Goal: Task Accomplishment & Management: Manage account settings

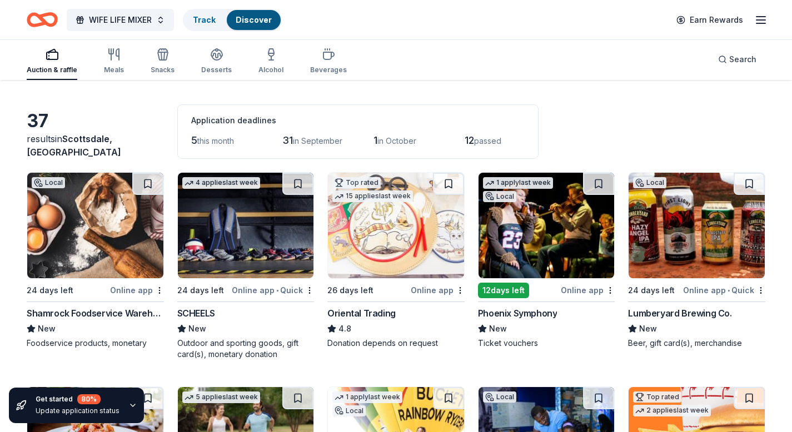
scroll to position [33, 0]
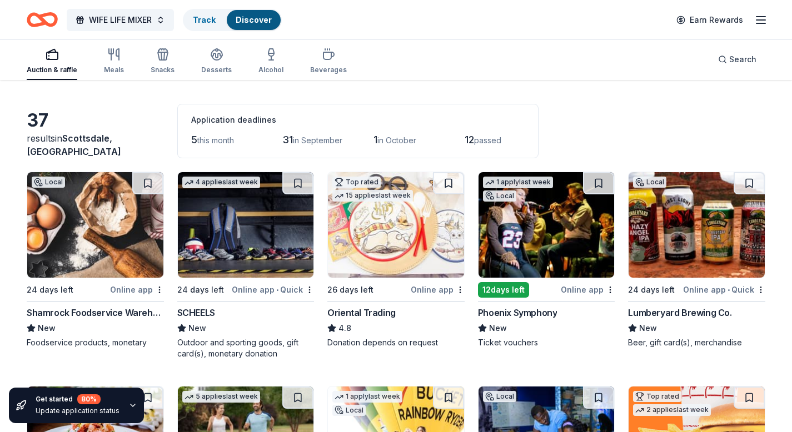
click at [379, 250] on img at bounding box center [396, 225] width 136 height 106
click at [110, 259] on img at bounding box center [95, 225] width 136 height 106
click at [163, 19] on button "WIFE LIFE MIXER" at bounding box center [120, 20] width 107 height 22
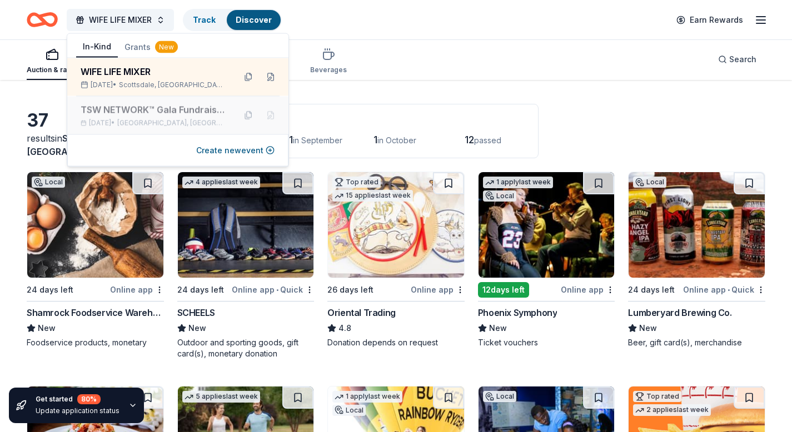
click at [161, 116] on div "TSW NETWORK™ Gala Fundraiser 2025" at bounding box center [154, 109] width 146 height 13
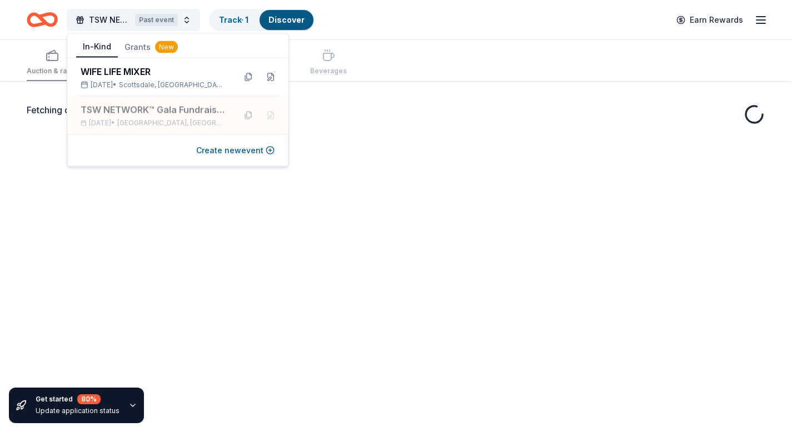
click at [443, 29] on div "TSW NETWORK™ Gala Fundraiser 2025 Past event Track · 1 Discover Earn Rewards" at bounding box center [396, 20] width 739 height 26
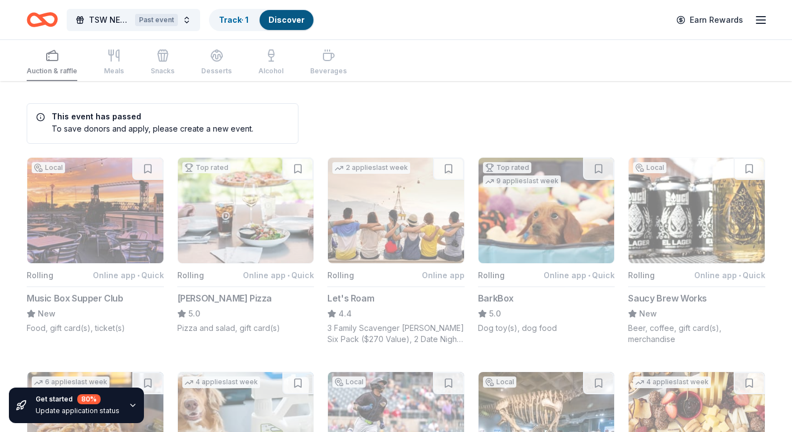
click at [30, 12] on icon "Home" at bounding box center [42, 20] width 31 height 26
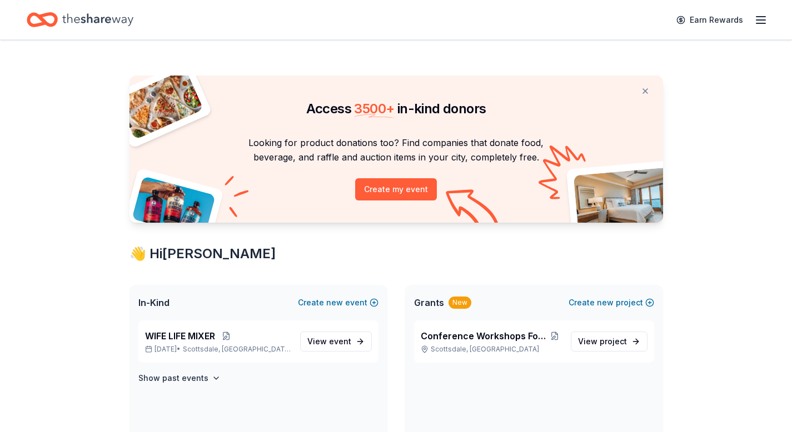
click at [75, 16] on icon "Home" at bounding box center [97, 19] width 71 height 23
click at [34, 12] on icon "Home" at bounding box center [42, 20] width 31 height 26
click at [765, 22] on icon "button" at bounding box center [760, 19] width 13 height 13
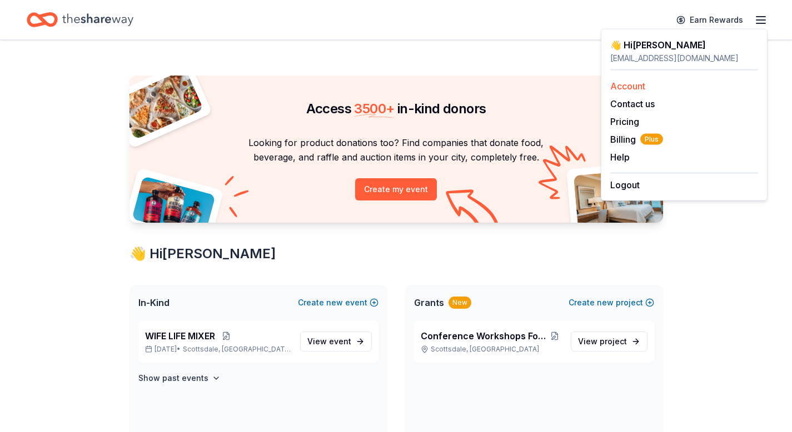
click at [636, 86] on link "Account" at bounding box center [627, 86] width 35 height 11
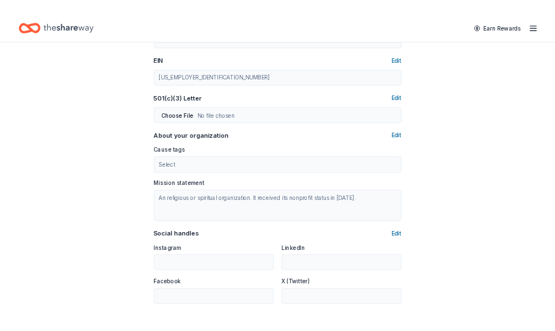
scroll to position [345, 0]
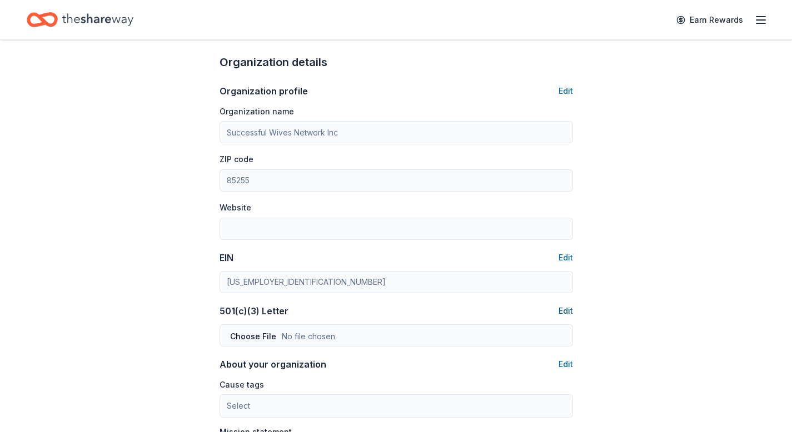
click at [564, 309] on button "Edit" at bounding box center [566, 311] width 14 height 13
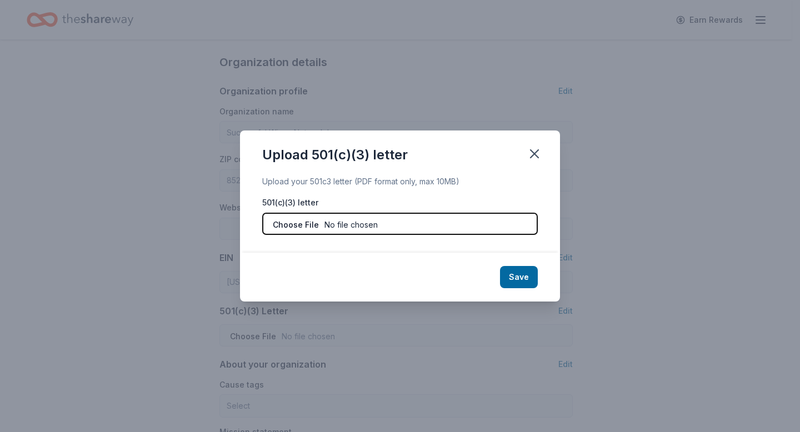
click at [373, 224] on input "file" at bounding box center [400, 224] width 276 height 22
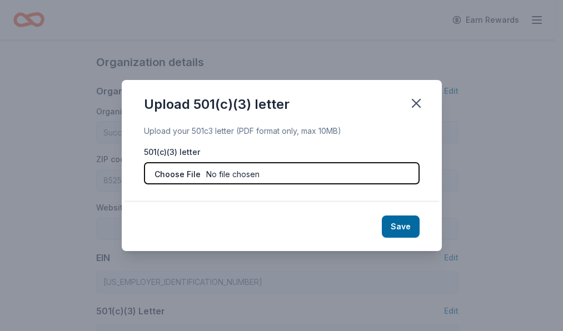
click at [223, 174] on input "file" at bounding box center [282, 173] width 276 height 22
type input "C:\fakepath\IRS Approval Letter.pdf"
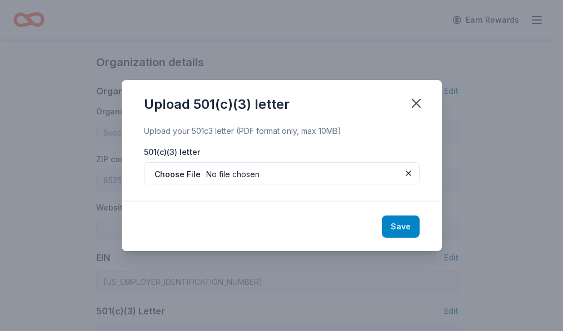
click at [403, 227] on button "Save" at bounding box center [401, 227] width 38 height 22
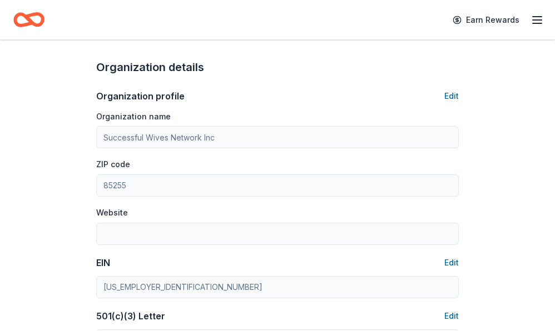
scroll to position [339, 0]
click at [455, 96] on button "Edit" at bounding box center [451, 96] width 14 height 13
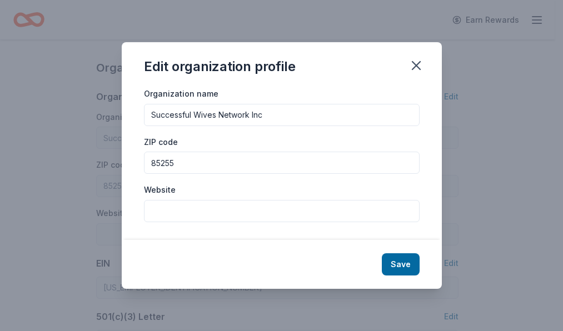
click at [175, 202] on input "Website" at bounding box center [282, 211] width 276 height 22
paste input "https://tswnetwork.com/"
type input "https://tswnetwork.com/"
click at [408, 262] on button "Save" at bounding box center [401, 264] width 38 height 22
type input "https://tswnetwork.com/"
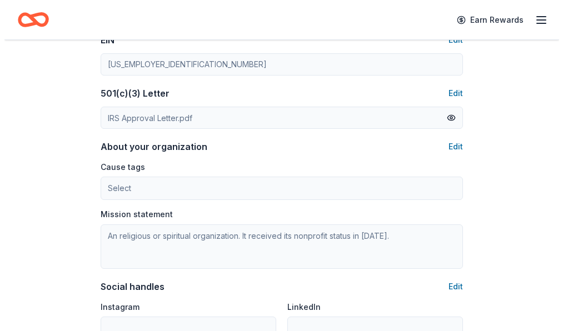
scroll to position [564, 0]
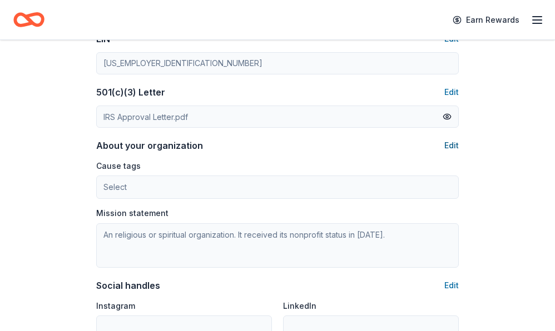
click at [452, 142] on button "Edit" at bounding box center [451, 145] width 14 height 13
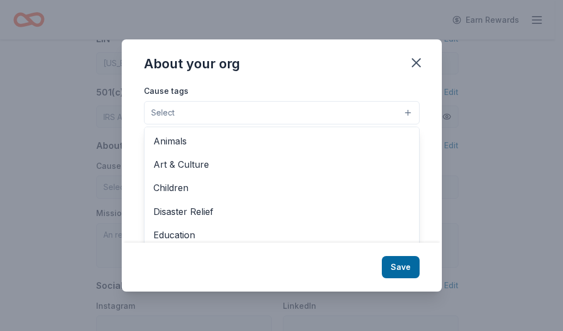
click at [203, 107] on button "Select" at bounding box center [282, 112] width 276 height 23
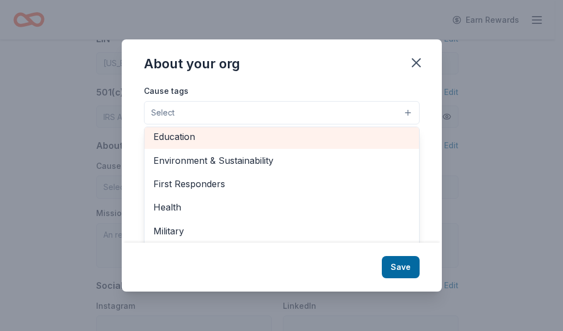
click at [177, 137] on span "Education" at bounding box center [281, 136] width 257 height 14
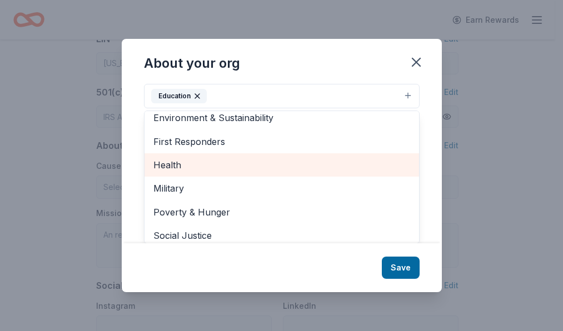
scroll to position [102, 0]
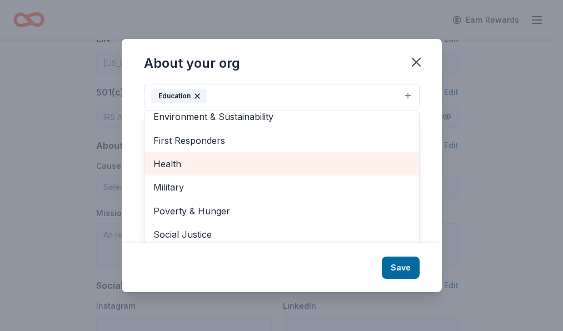
click at [209, 168] on span "Health" at bounding box center [281, 164] width 257 height 14
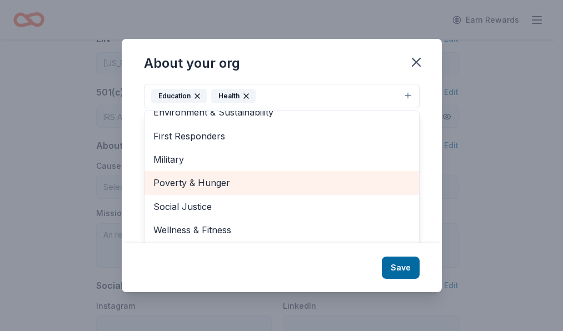
scroll to position [108, 0]
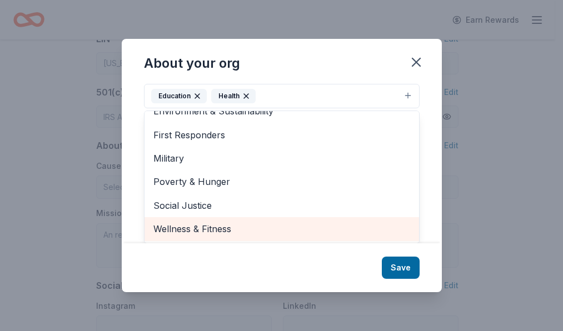
click at [215, 225] on span "Wellness & Fitness" at bounding box center [281, 229] width 257 height 14
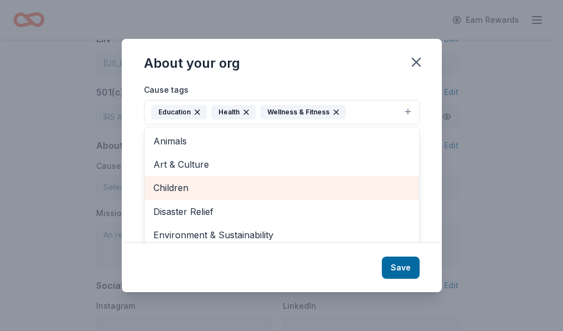
scroll to position [0, 0]
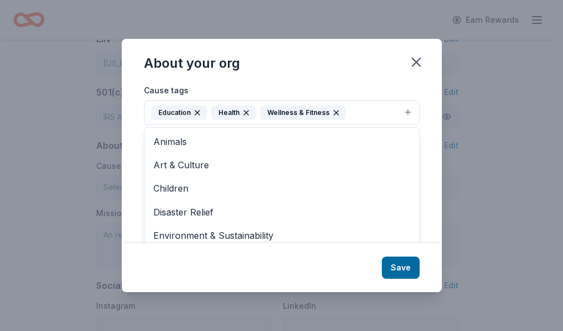
click at [398, 270] on div "About your org Cause tags Education Health Wellness & Fitness Animals Art & Cul…" at bounding box center [282, 165] width 320 height 253
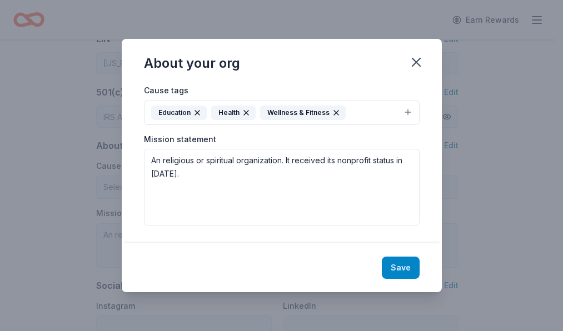
click at [398, 268] on button "Save" at bounding box center [401, 268] width 38 height 22
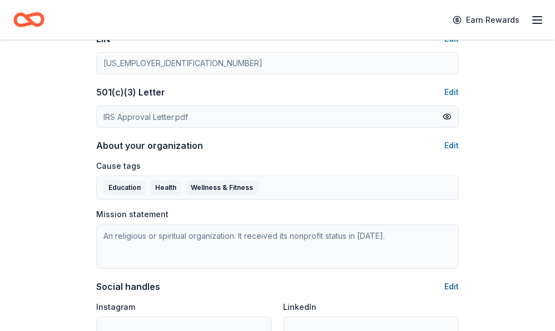
click at [448, 285] on button "Edit" at bounding box center [451, 286] width 14 height 13
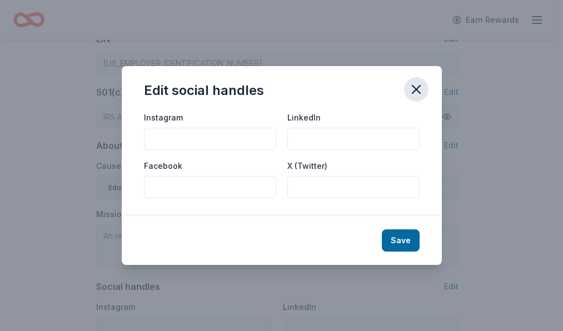
click at [415, 84] on icon "button" at bounding box center [416, 90] width 16 height 16
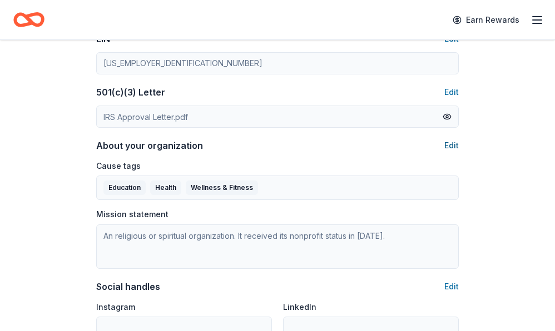
click at [450, 144] on button "Edit" at bounding box center [451, 145] width 14 height 13
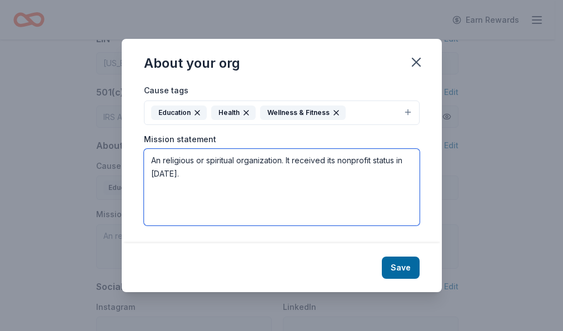
click at [211, 180] on textarea "An religious or spiritual organization. It received its nonprofit status in 202…" at bounding box center [282, 187] width 276 height 77
type textarea "A religious or spiritual organization. It received its nonprofit status in 2024."
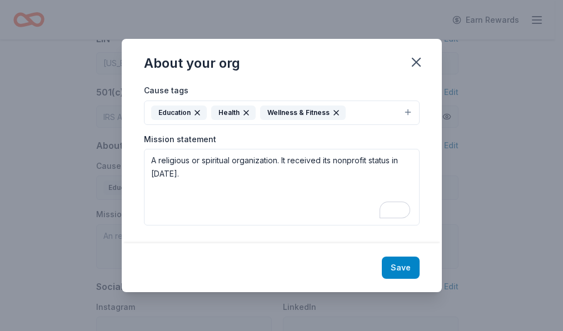
click at [404, 262] on button "Save" at bounding box center [401, 268] width 38 height 22
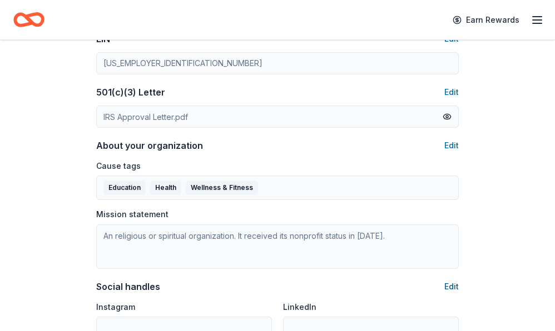
click at [450, 287] on button "Edit" at bounding box center [451, 286] width 14 height 13
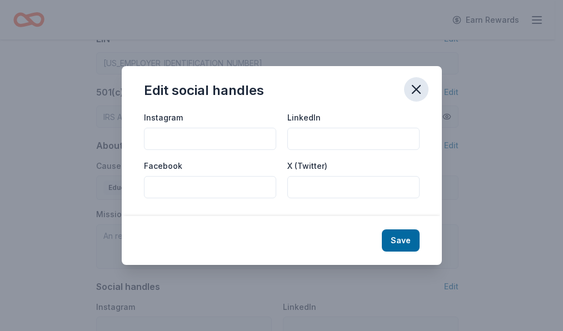
click at [413, 84] on icon "button" at bounding box center [416, 90] width 16 height 16
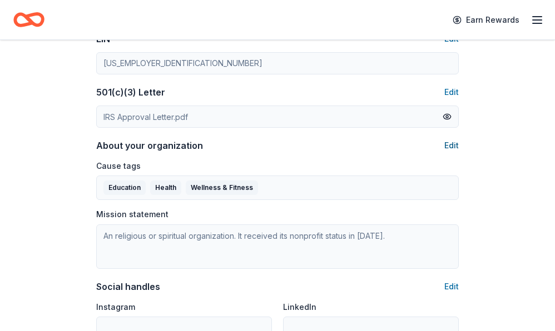
click at [450, 141] on button "Edit" at bounding box center [451, 145] width 14 height 13
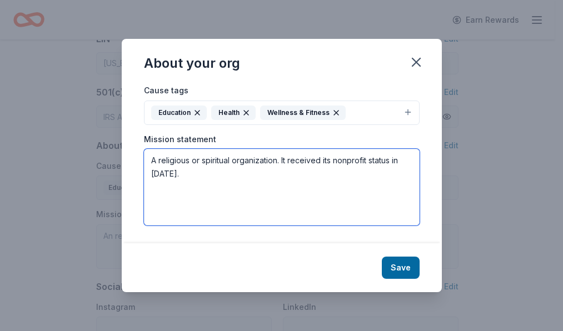
click at [205, 182] on textarea "A religious or spiritual organization. It received its nonprofit status in 2024." at bounding box center [282, 187] width 276 height 77
drag, startPoint x: 150, startPoint y: 160, endPoint x: 222, endPoint y: 174, distance: 73.0
click at [222, 174] on textarea "A religious or spiritual organization. It received its nonprofit status in 2024." at bounding box center [282, 187] width 276 height 77
paste textarea "TSW Network is a nonprofit organization dedicated to empowering and supporting …"
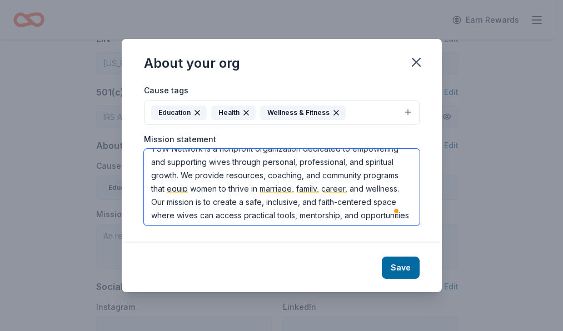
scroll to position [13, 0]
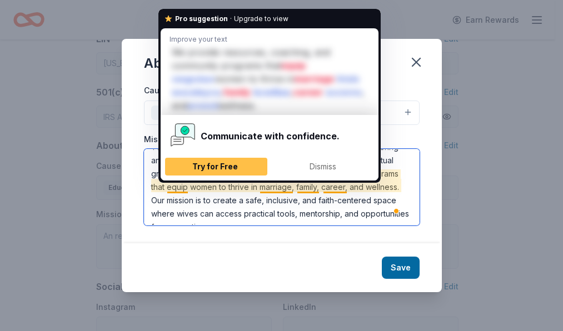
click at [220, 198] on textarea "TSW Network is a nonprofit organization dedicated to empowering and supporting …" at bounding box center [282, 187] width 276 height 77
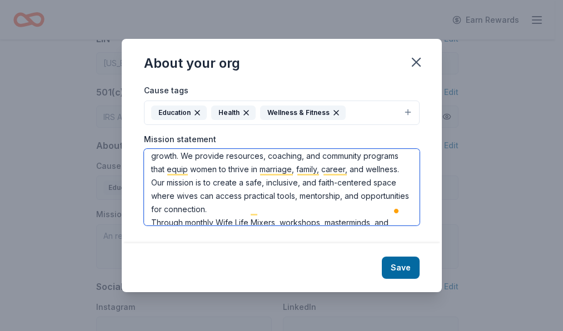
scroll to position [32, 0]
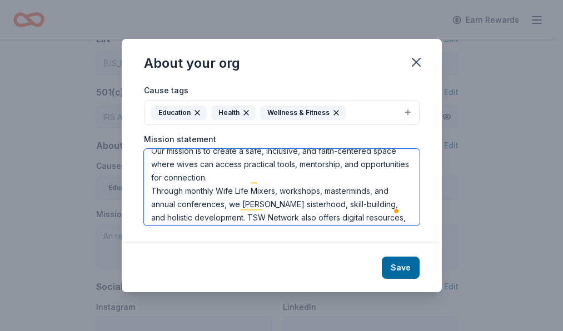
drag, startPoint x: 280, startPoint y: 193, endPoint x: 217, endPoint y: 191, distance: 62.3
click at [217, 191] on textarea "TSW Network is a nonprofit organization dedicated to empowering and supporting …" at bounding box center [282, 187] width 276 height 77
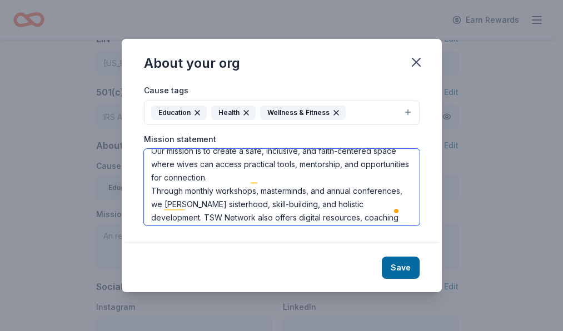
drag, startPoint x: 313, startPoint y: 192, endPoint x: 365, endPoint y: 196, distance: 52.4
click at [313, 192] on textarea "TSW Network is a nonprofit organization dedicated to empowering and supporting …" at bounding box center [282, 187] width 276 height 77
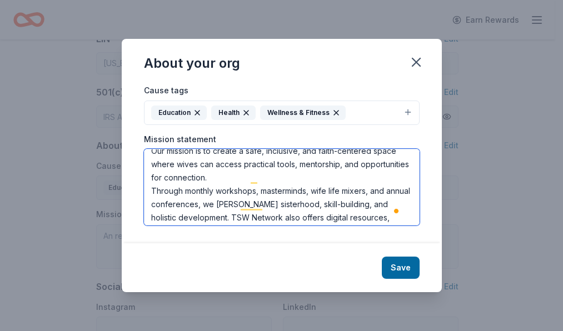
drag, startPoint x: 373, startPoint y: 193, endPoint x: 396, endPoint y: 191, distance: 23.4
click at [396, 191] on textarea "TSW Network is a nonprofit organization dedicated to empowering and supporting …" at bounding box center [282, 187] width 276 height 77
click at [300, 200] on textarea "TSW Network is a nonprofit organization dedicated to empowering and supporting …" at bounding box center [282, 187] width 276 height 77
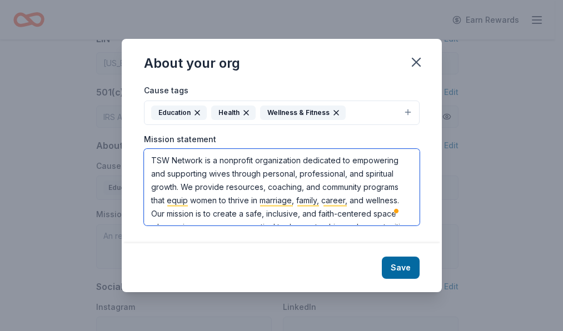
click at [236, 178] on textarea "TSW Network is a nonprofit organization dedicated to empowering and supporting …" at bounding box center [282, 187] width 276 height 77
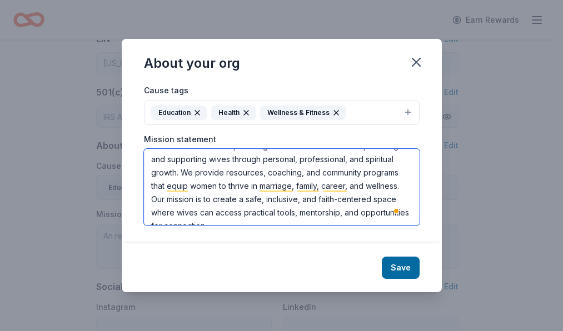
click at [404, 187] on textarea "TSW Network is a nonprofit organization dedicated to empowering and supporting …" at bounding box center [282, 187] width 276 height 77
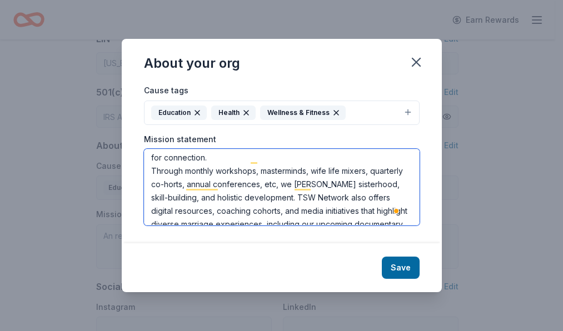
click at [271, 163] on textarea "TSW Network is a nonprofit organization dedicated to empowering and supporting …" at bounding box center [282, 187] width 276 height 77
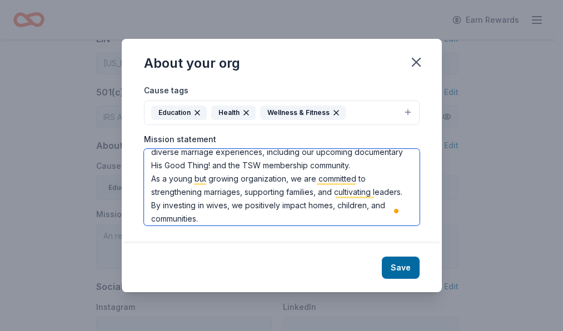
click at [151, 177] on textarea "TSW Network is a nonprofit organization dedicated to empowering and supporting …" at bounding box center [282, 187] width 276 height 77
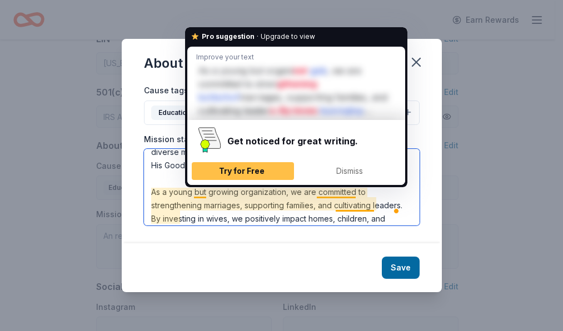
click at [192, 192] on textarea "TSW Network is a nonprofit organization dedicated to empowering and supporting …" at bounding box center [282, 187] width 276 height 77
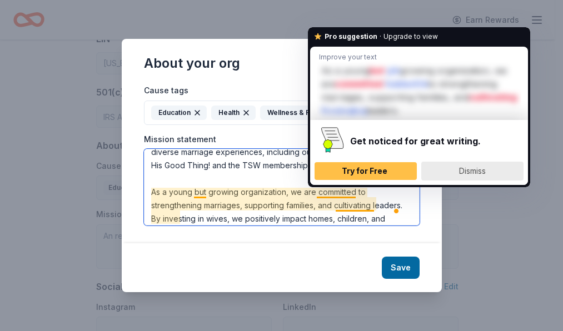
click at [485, 170] on span "Dismiss" at bounding box center [472, 170] width 27 height 9
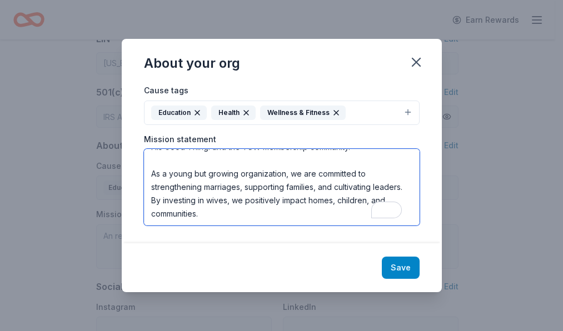
type textarea "TSW Network is a nonprofit organization dedicated to empowering and supporting …"
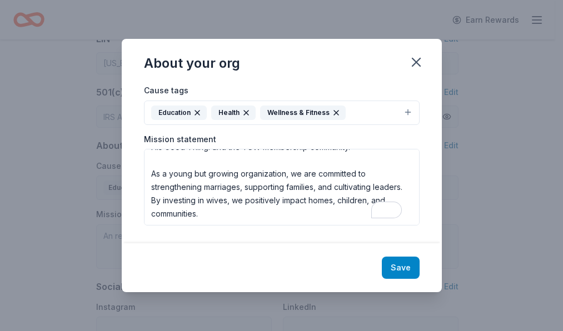
click at [410, 268] on button "Save" at bounding box center [401, 268] width 38 height 22
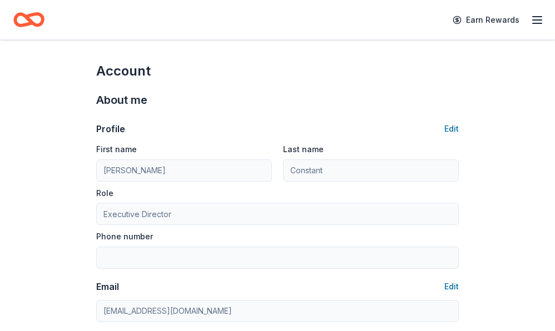
click at [34, 20] on icon "Home" at bounding box center [28, 20] width 31 height 26
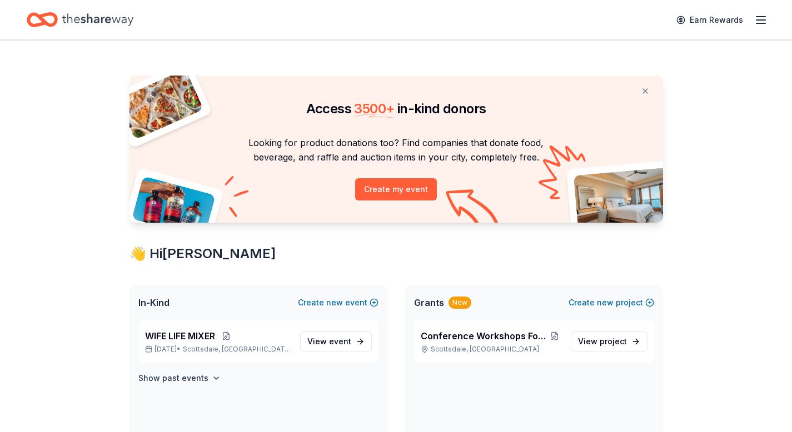
click at [761, 17] on line "button" at bounding box center [760, 17] width 9 height 0
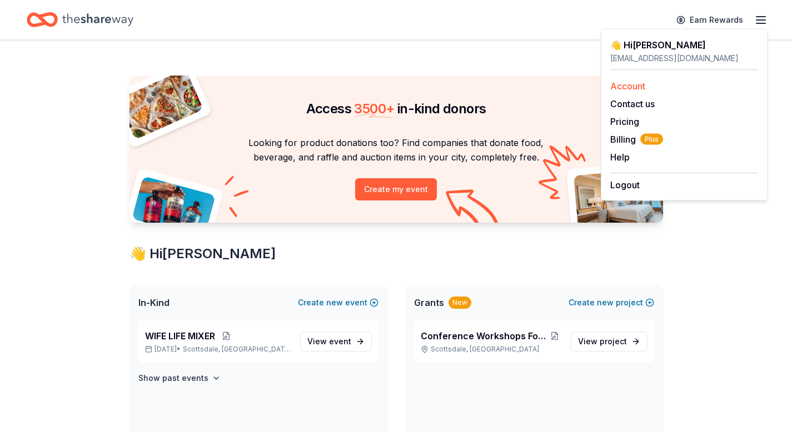
click at [639, 82] on link "Account" at bounding box center [627, 86] width 35 height 11
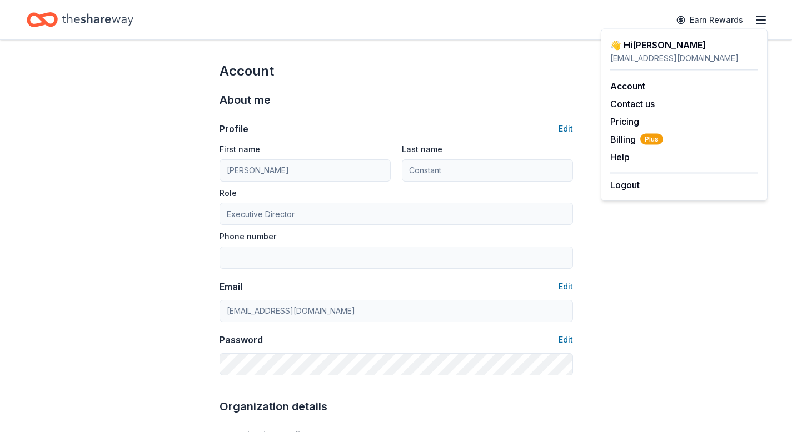
click at [48, 18] on icon "Home" at bounding box center [42, 20] width 31 height 26
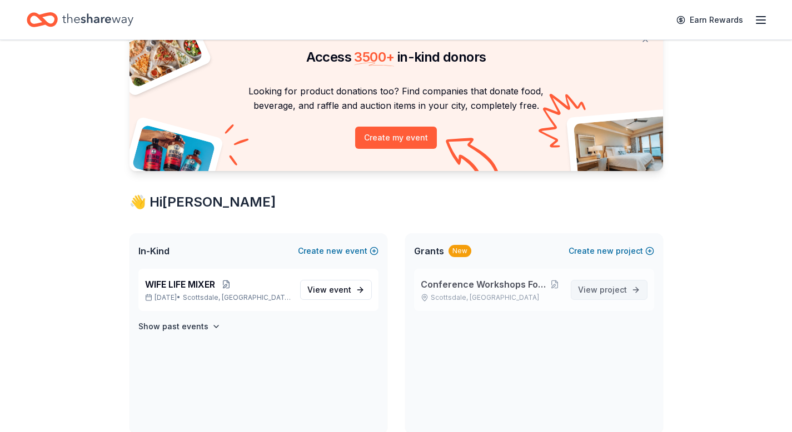
click at [608, 287] on span "project" at bounding box center [613, 289] width 27 height 9
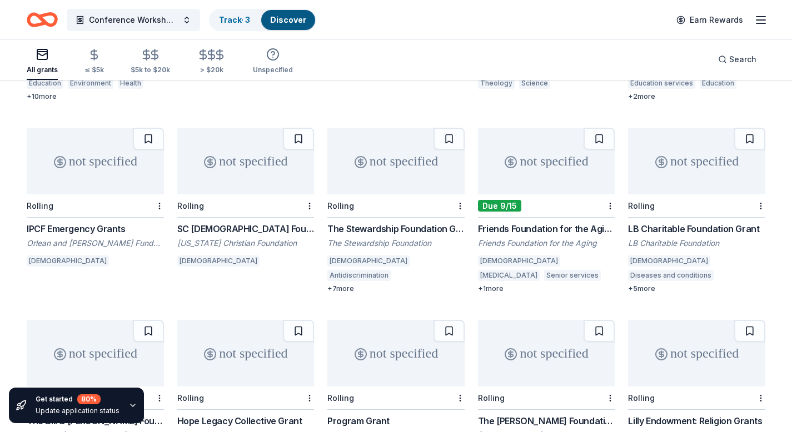
scroll to position [261, 0]
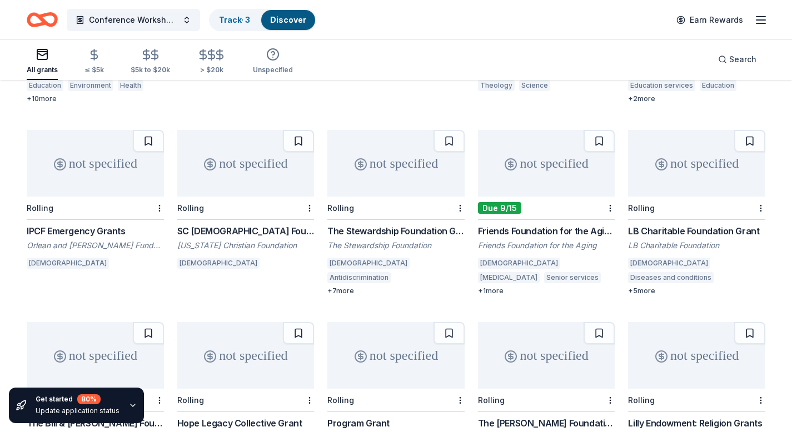
click at [544, 180] on div "not specified" at bounding box center [546, 163] width 137 height 67
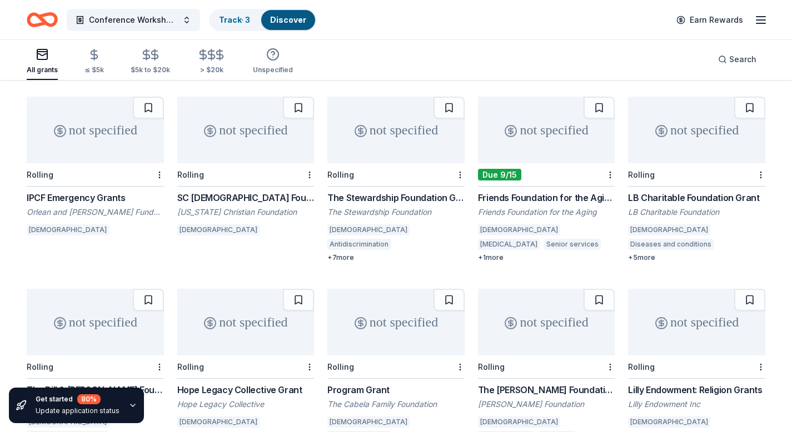
scroll to position [296, 0]
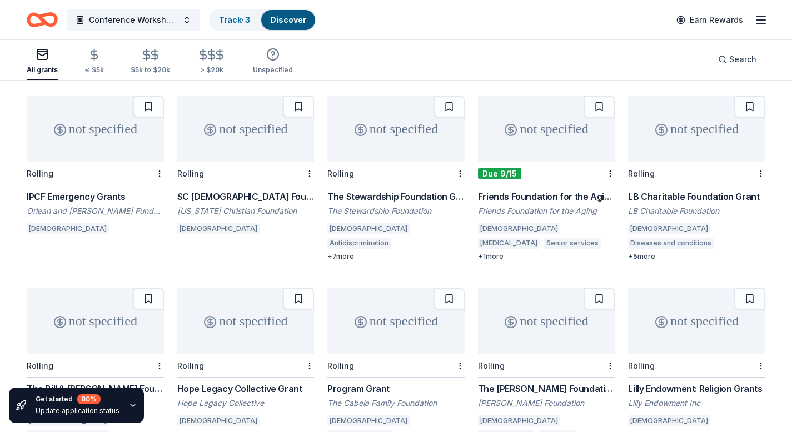
click at [251, 190] on div "SC Christian Foundation: Community Trust Grants" at bounding box center [245, 196] width 137 height 13
click at [182, 16] on button "Conference Workshops For Wives and Women" at bounding box center [133, 20] width 133 height 22
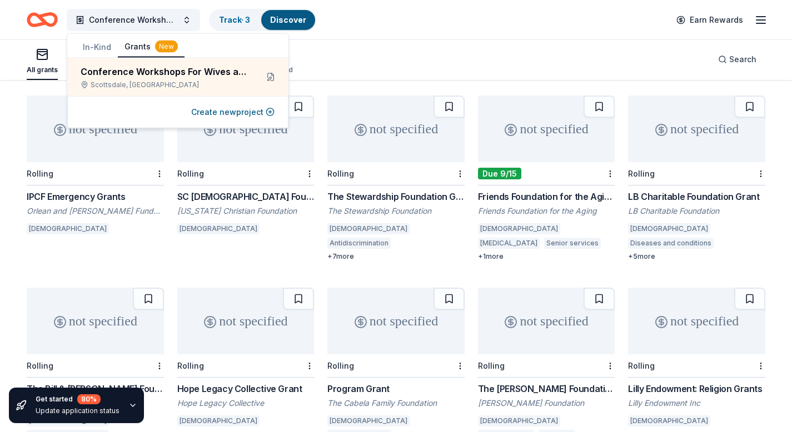
click at [398, 46] on div "All grants ≤ $5k $5k to $20k > $20k Unspecified Search" at bounding box center [396, 59] width 739 height 41
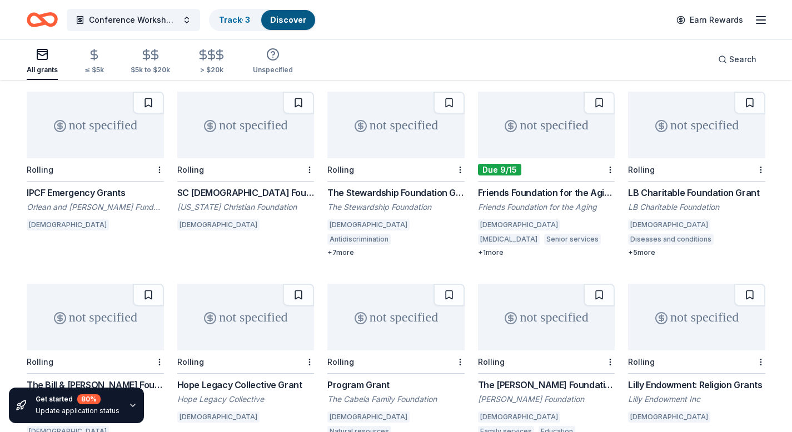
scroll to position [300, 0]
click at [94, 61] on icon "button" at bounding box center [94, 54] width 13 height 13
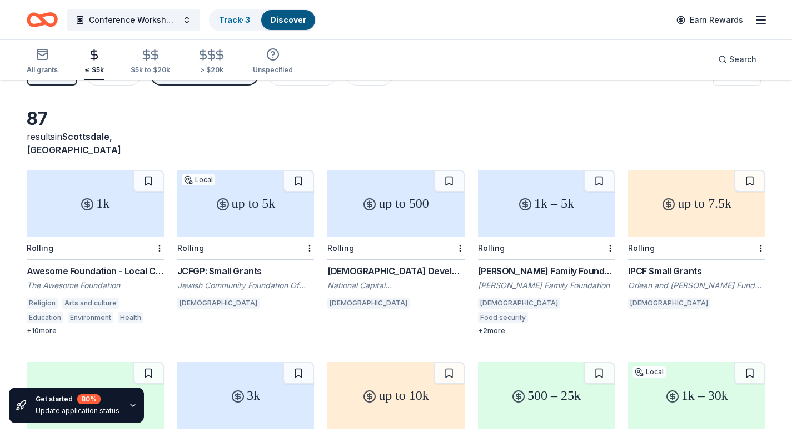
scroll to position [44, 0]
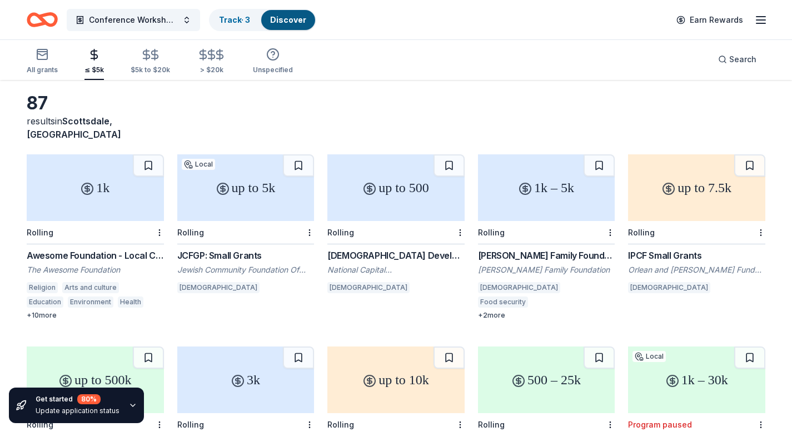
click at [88, 190] on div "1k" at bounding box center [95, 187] width 137 height 67
click at [406, 221] on div "Rolling" at bounding box center [395, 232] width 137 height 23
click at [554, 226] on div "Rolling" at bounding box center [546, 232] width 137 height 23
click at [272, 60] on circle "button" at bounding box center [272, 54] width 11 height 11
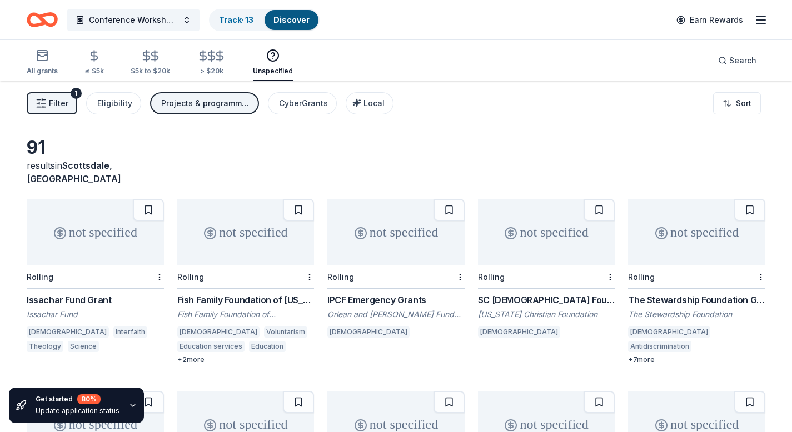
click at [57, 250] on div "not specified" at bounding box center [95, 232] width 137 height 67
click at [248, 235] on div "not specified" at bounding box center [245, 232] width 137 height 67
click at [545, 293] on div "SC Christian Foundation: Community Trust Grants" at bounding box center [546, 299] width 137 height 13
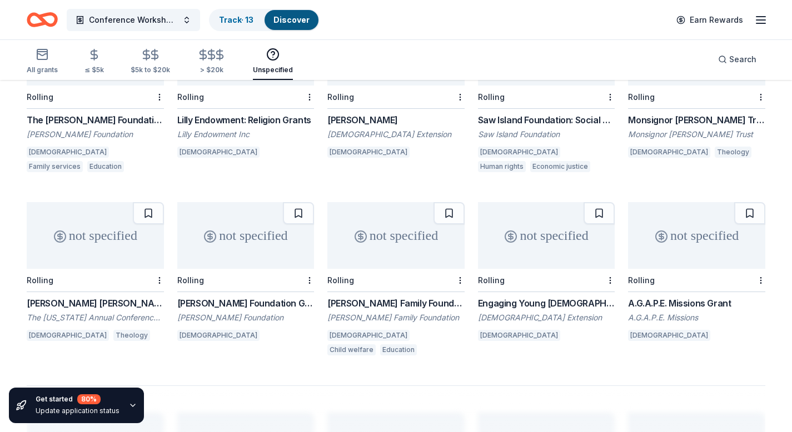
scroll to position [565, 0]
click at [381, 234] on div "not specified" at bounding box center [395, 235] width 137 height 67
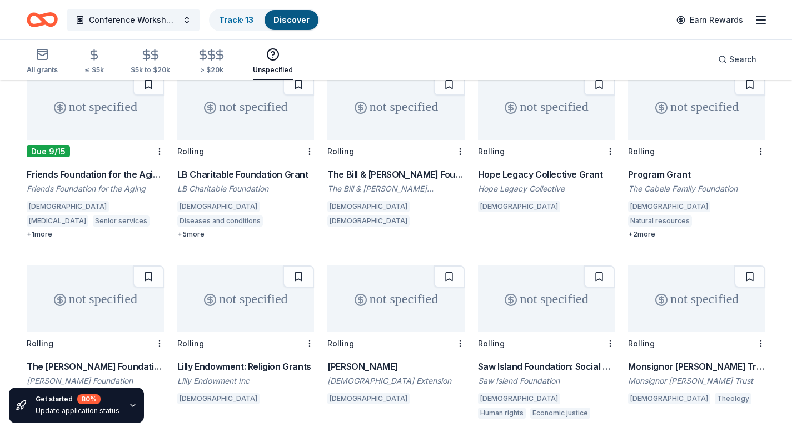
scroll to position [0, 0]
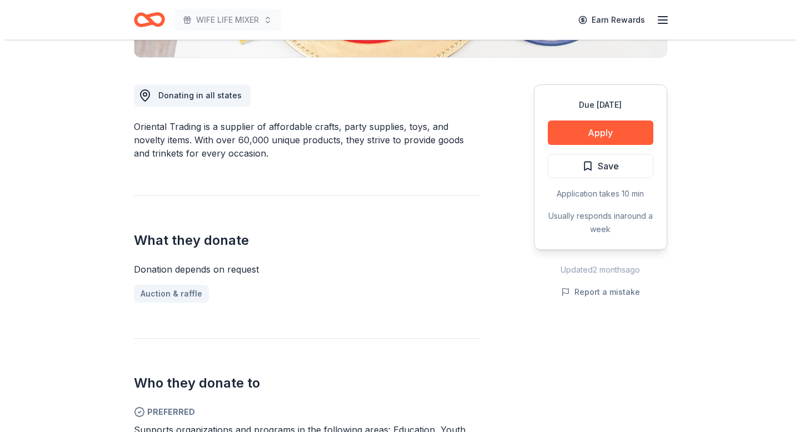
scroll to position [324, 0]
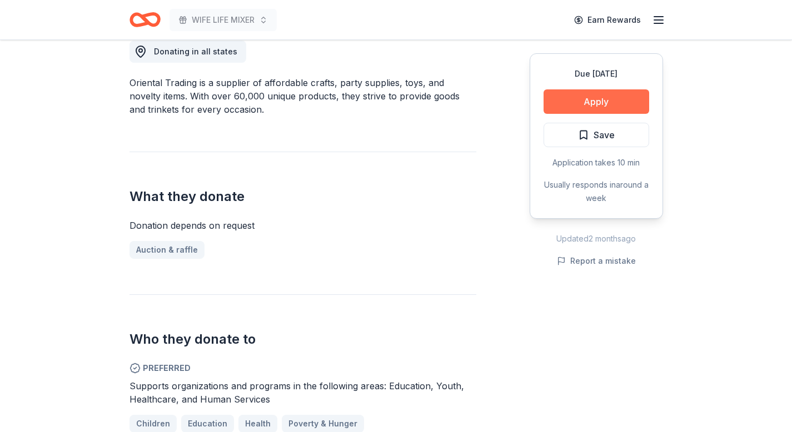
click at [594, 103] on button "Apply" at bounding box center [597, 101] width 106 height 24
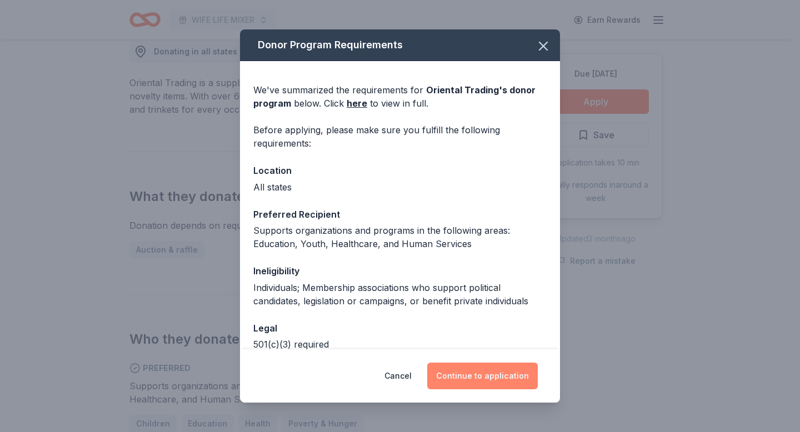
click at [486, 376] on button "Continue to application" at bounding box center [482, 376] width 111 height 27
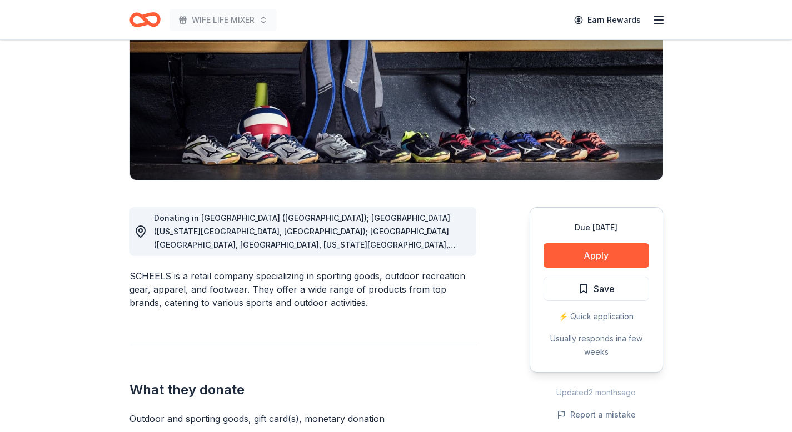
scroll to position [140, 0]
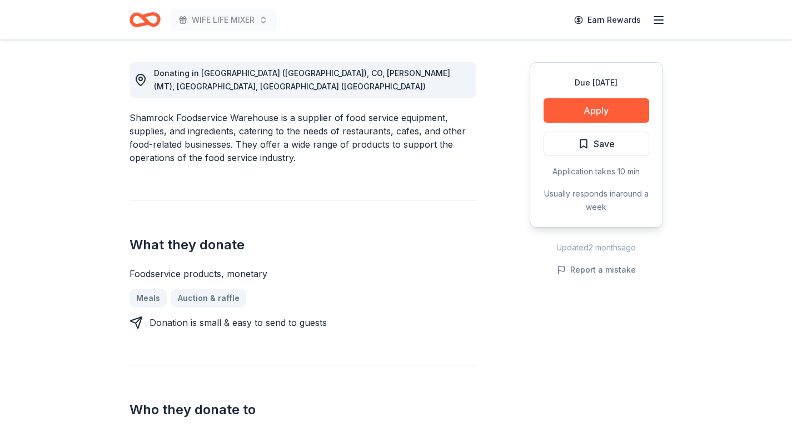
scroll to position [306, 0]
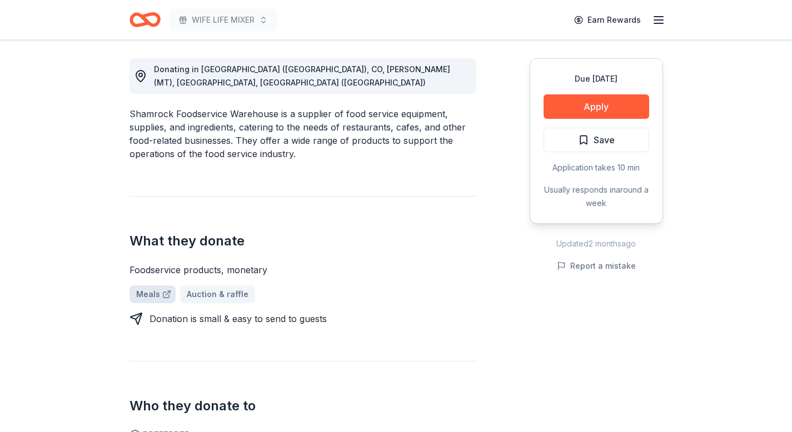
click at [141, 286] on link "Meals" at bounding box center [152, 295] width 46 height 18
click at [212, 286] on link "Auction & raffle" at bounding box center [213, 295] width 84 height 18
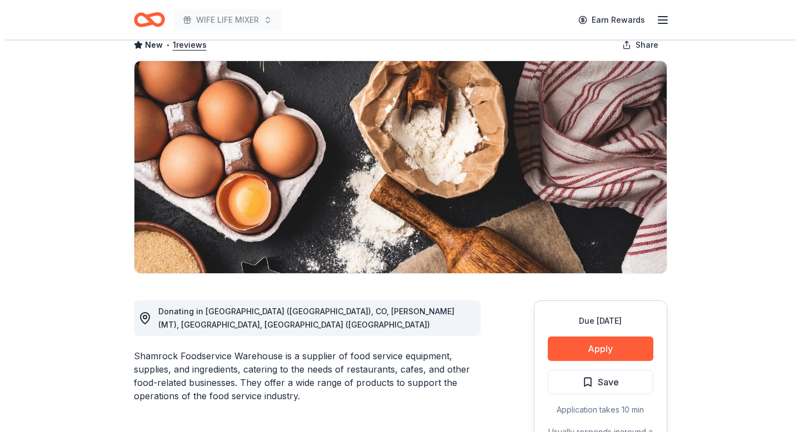
scroll to position [68, 0]
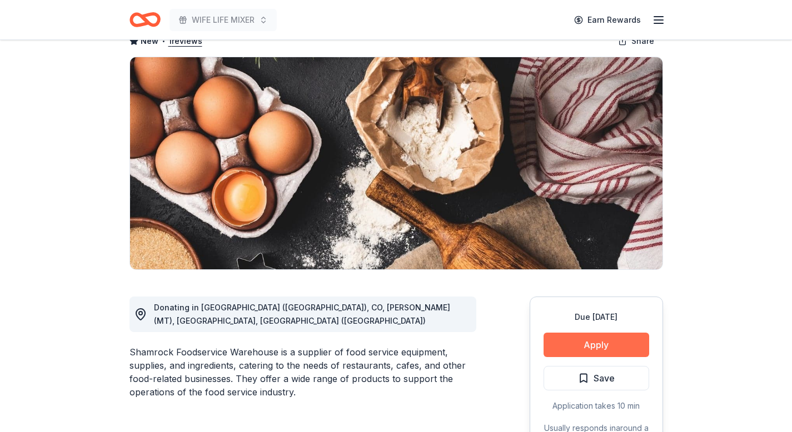
click at [591, 347] on button "Apply" at bounding box center [597, 345] width 106 height 24
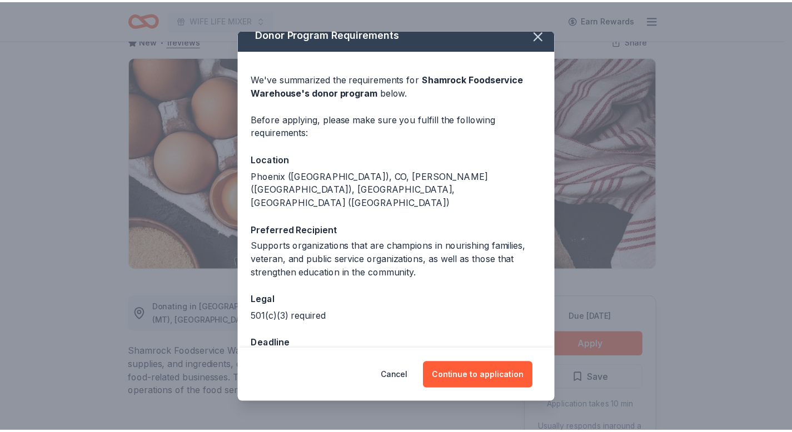
scroll to position [17, 0]
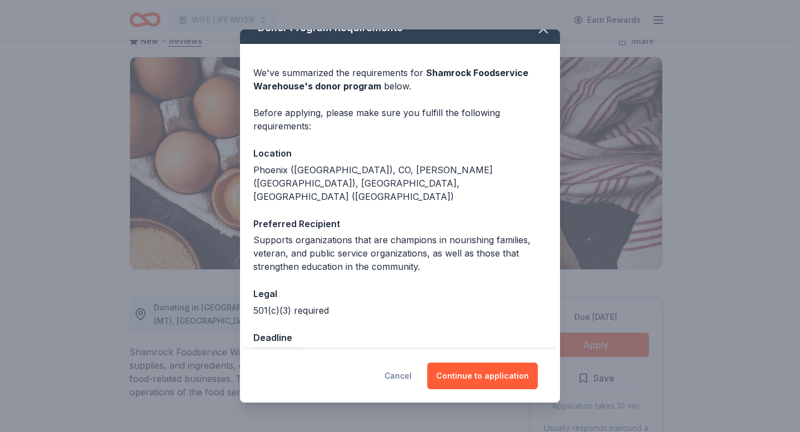
click at [401, 378] on button "Cancel" at bounding box center [398, 376] width 27 height 27
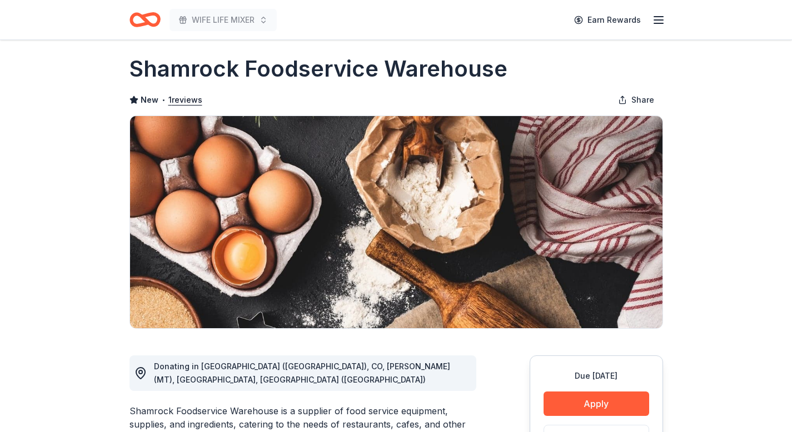
scroll to position [0, 0]
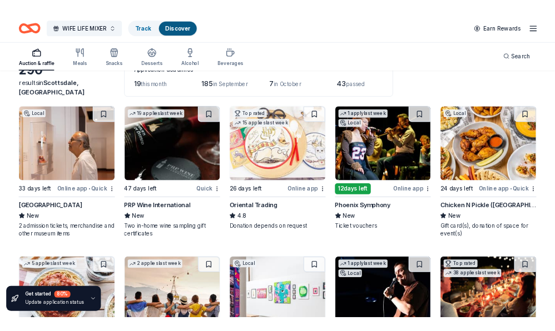
scroll to position [82, 0]
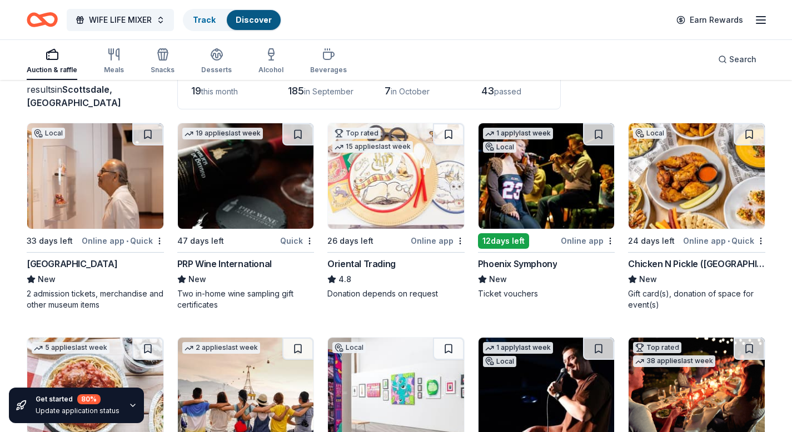
click at [249, 203] on img at bounding box center [246, 176] width 136 height 106
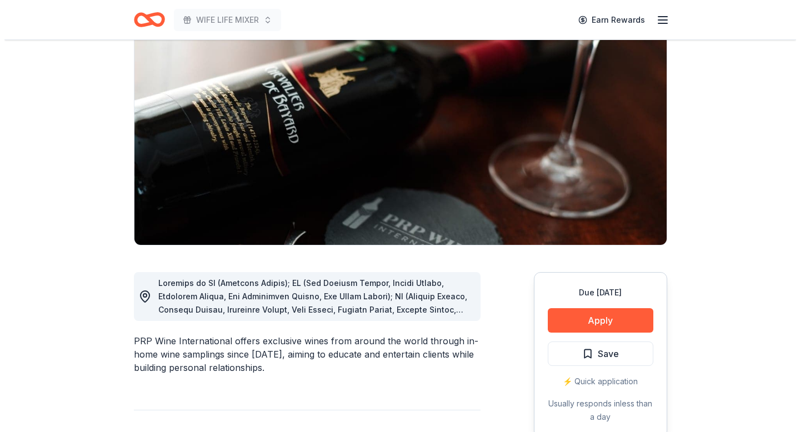
scroll to position [96, 0]
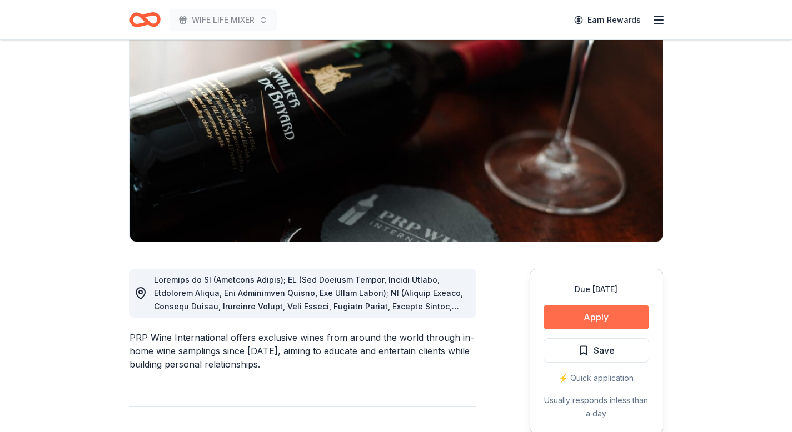
click at [595, 313] on button "Apply" at bounding box center [597, 317] width 106 height 24
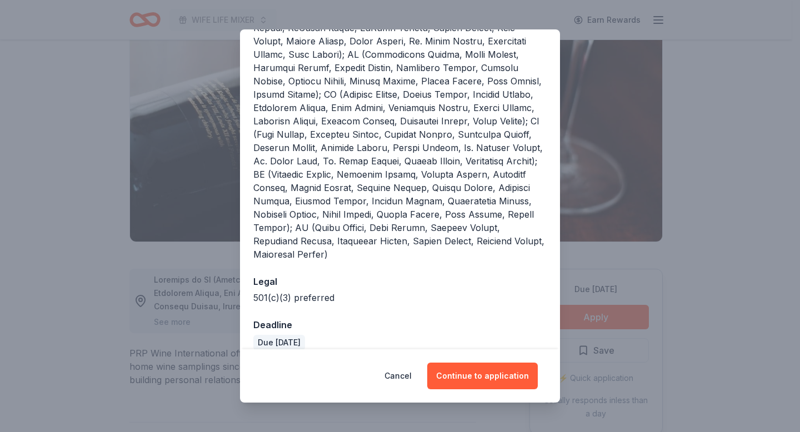
scroll to position [333, 0]
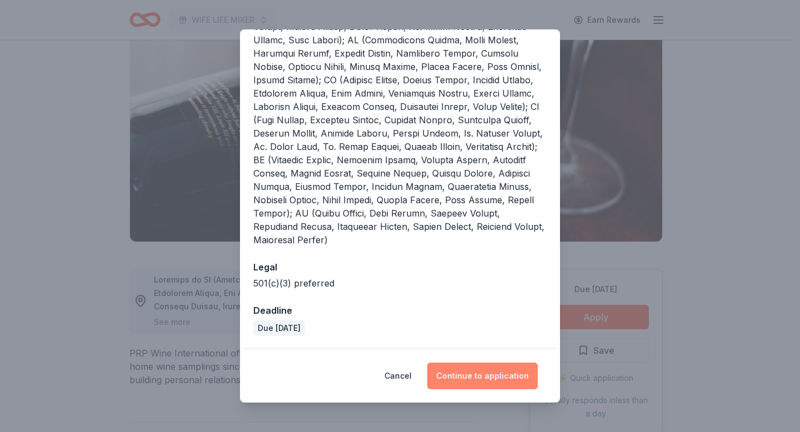
click at [467, 378] on button "Continue to application" at bounding box center [482, 376] width 111 height 27
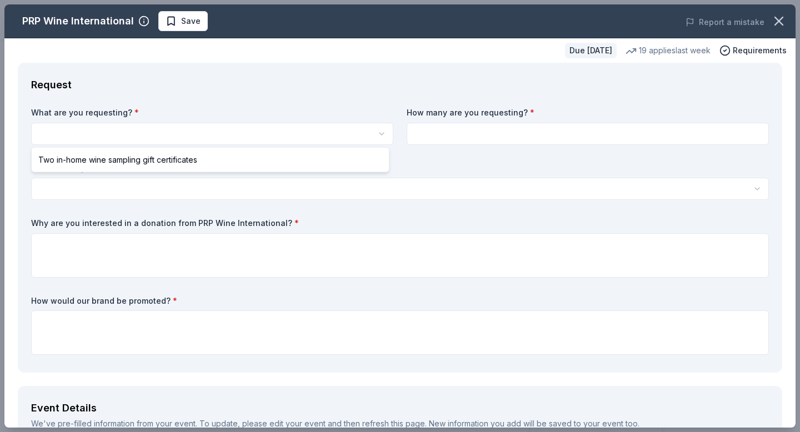
click at [291, 138] on html "WIFE LIFE MIXER Earn Rewards Due in 47 days Share PRP Wine International New • …" at bounding box center [400, 216] width 800 height 432
select select "Two in-home wine sampling gift certificates"
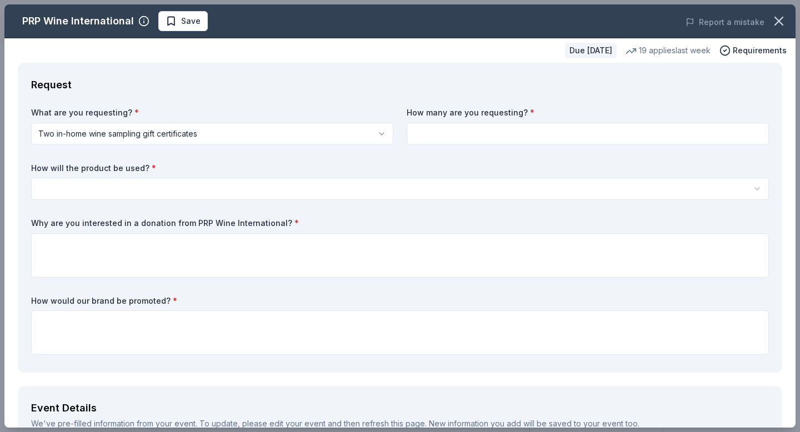
click at [451, 137] on input at bounding box center [588, 134] width 362 height 22
click at [218, 187] on html "WIFE LIFE MIXER Earn Rewards Due in 47 days Share PRP Wine International New • …" at bounding box center [400, 216] width 800 height 432
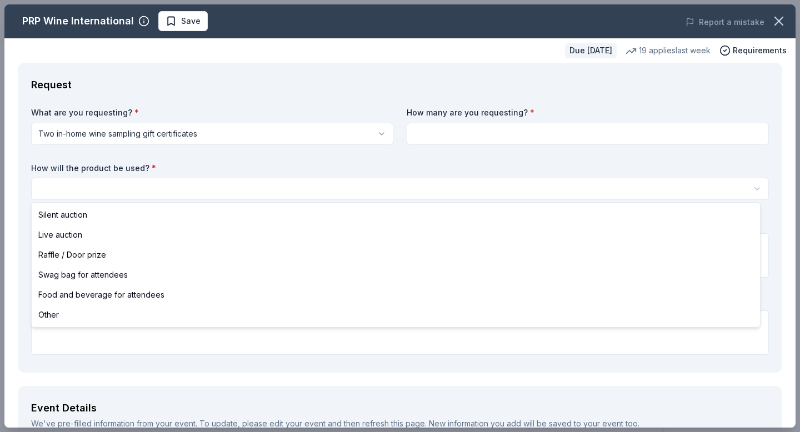
select select "raffleDoorPrize"
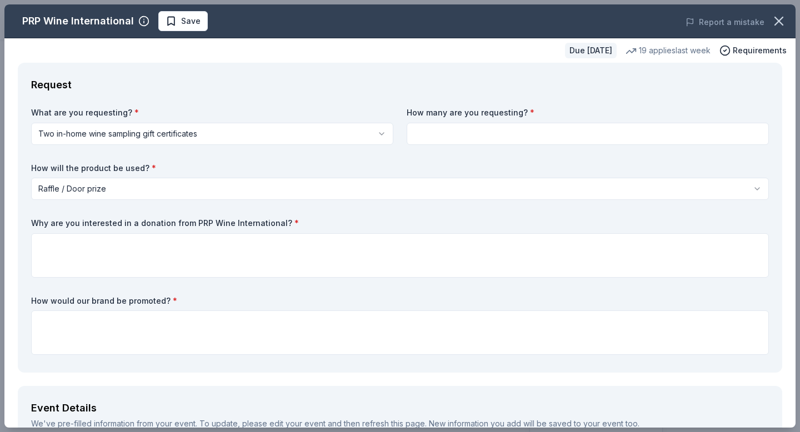
click at [432, 129] on input at bounding box center [588, 134] width 362 height 22
type input "6"
drag, startPoint x: 277, startPoint y: 222, endPoint x: 111, endPoint y: 223, distance: 165.6
click at [113, 223] on label "Why are you interested in a donation from PRP Wine International? *" at bounding box center [400, 223] width 738 height 11
drag, startPoint x: 33, startPoint y: 222, endPoint x: 87, endPoint y: 223, distance: 53.9
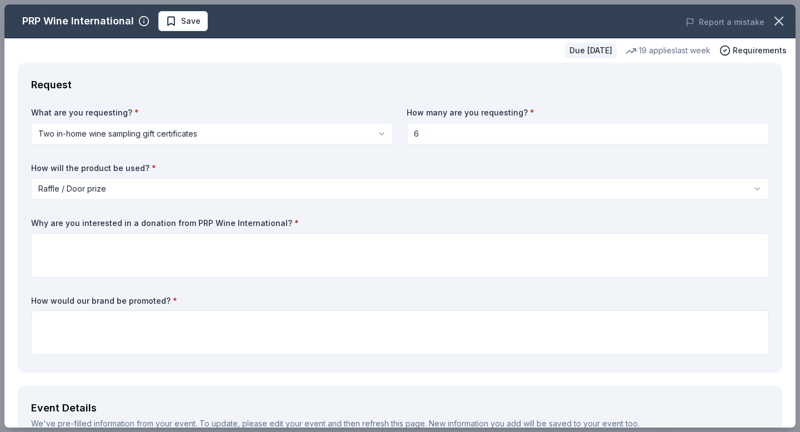
click at [87, 223] on label "Why are you interested in a donation from PRP Wine International? *" at bounding box center [400, 223] width 738 height 11
drag, startPoint x: 275, startPoint y: 220, endPoint x: 75, endPoint y: 221, distance: 199.5
click at [84, 220] on label "Why are you interested in a donation from PRP Wine International? *" at bounding box center [400, 223] width 738 height 11
drag, startPoint x: 33, startPoint y: 222, endPoint x: 77, endPoint y: 223, distance: 43.9
click at [77, 223] on label "Why are you interested in a donation from PRP Wine International? *" at bounding box center [400, 223] width 738 height 11
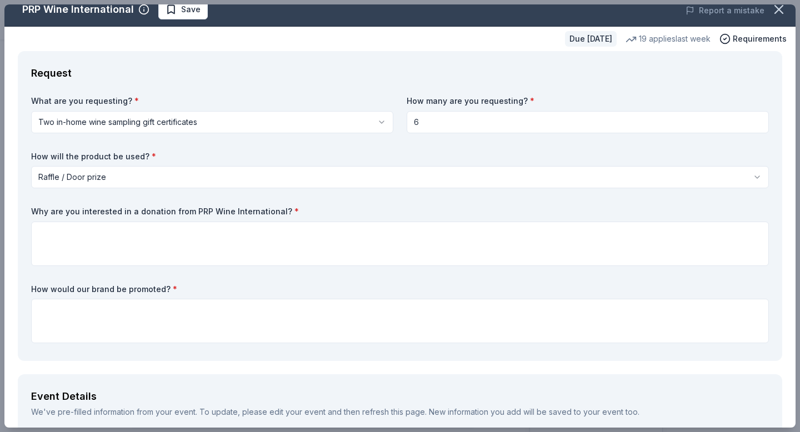
scroll to position [66, 0]
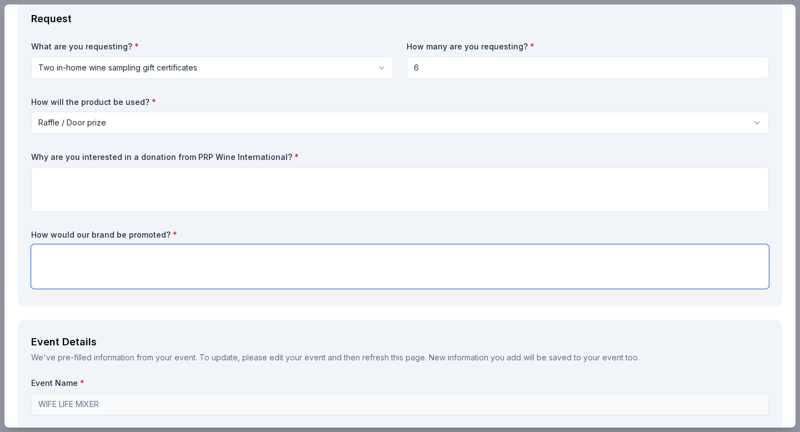
click at [190, 273] on textarea at bounding box center [400, 267] width 738 height 44
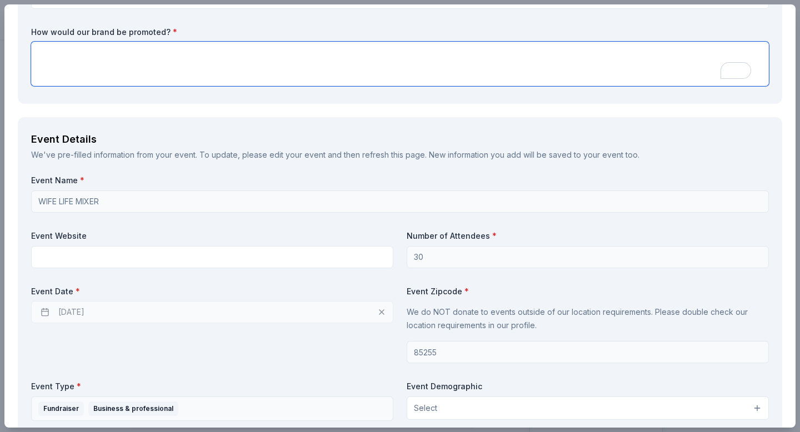
scroll to position [270, 0]
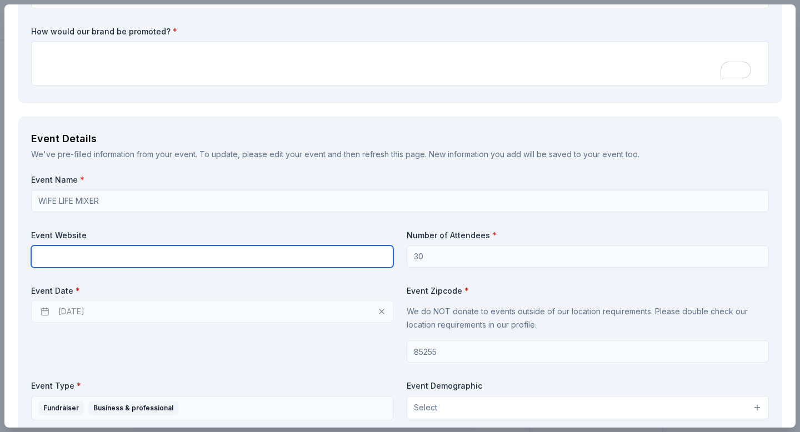
click at [196, 261] on input "text" at bounding box center [212, 257] width 362 height 22
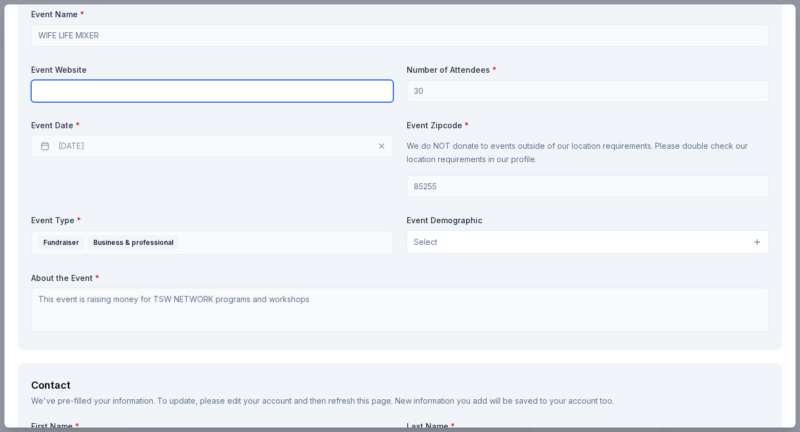
scroll to position [452, 0]
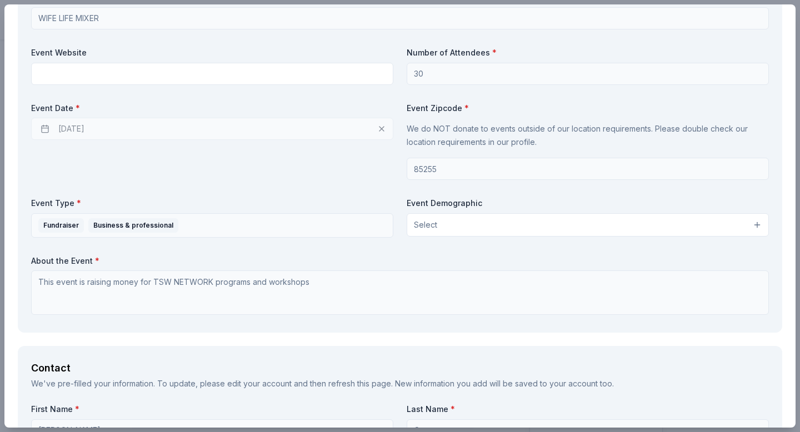
click at [515, 224] on button "Select" at bounding box center [588, 224] width 362 height 23
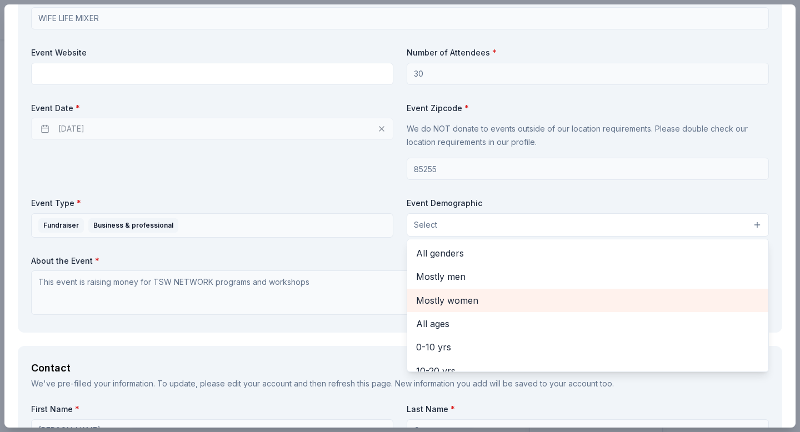
click at [452, 305] on span "Mostly women" at bounding box center [587, 300] width 343 height 14
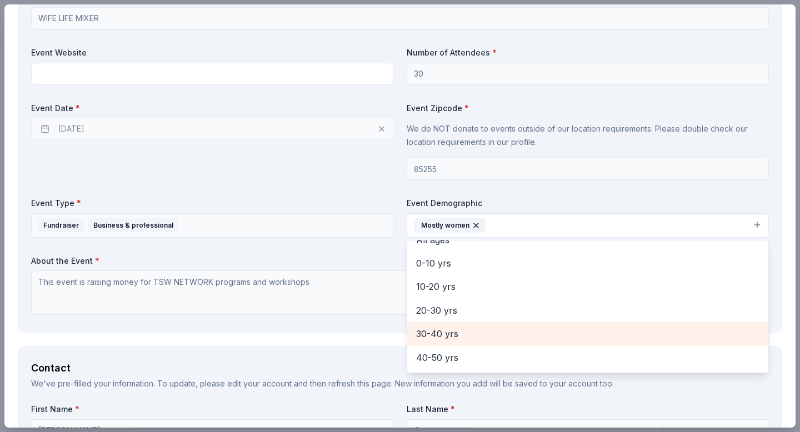
scroll to position [62, 0]
click at [450, 330] on span "30-40 yrs" at bounding box center [587, 333] width 343 height 14
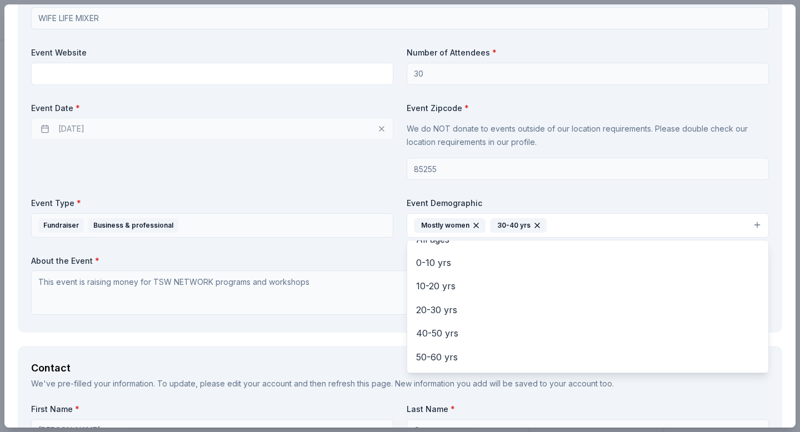
click at [343, 185] on div "Event Name * WIFE LIFE MIXER Event Website Number of Attendees * 30 Event Date …" at bounding box center [400, 156] width 738 height 328
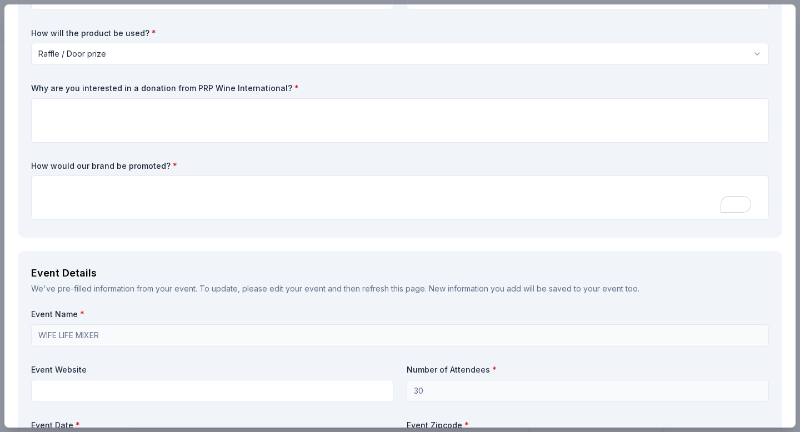
scroll to position [114, 0]
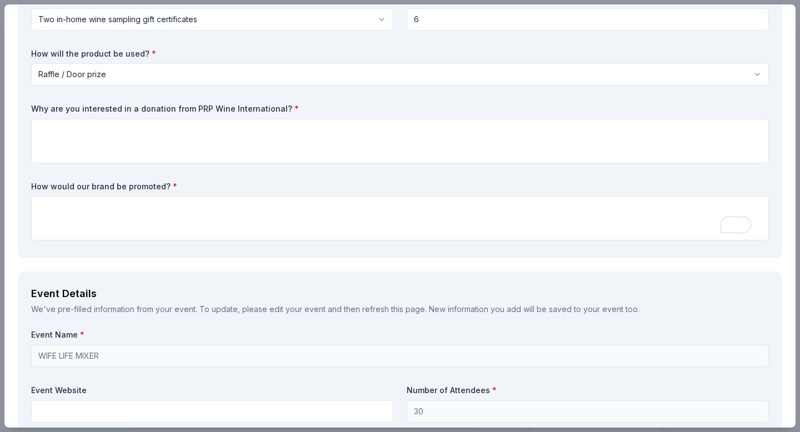
drag, startPoint x: 35, startPoint y: 106, endPoint x: 220, endPoint y: 110, distance: 185.1
click at [200, 107] on label "Why are you interested in a donation from PRP Wine International? *" at bounding box center [400, 108] width 738 height 11
click at [295, 104] on span "*" at bounding box center [297, 108] width 4 height 9
drag, startPoint x: 277, startPoint y: 106, endPoint x: 200, endPoint y: 98, distance: 78.2
click at [200, 98] on div "What are you requesting? * Two in-home wine sampling gift certificates Two in-h…" at bounding box center [400, 119] width 738 height 252
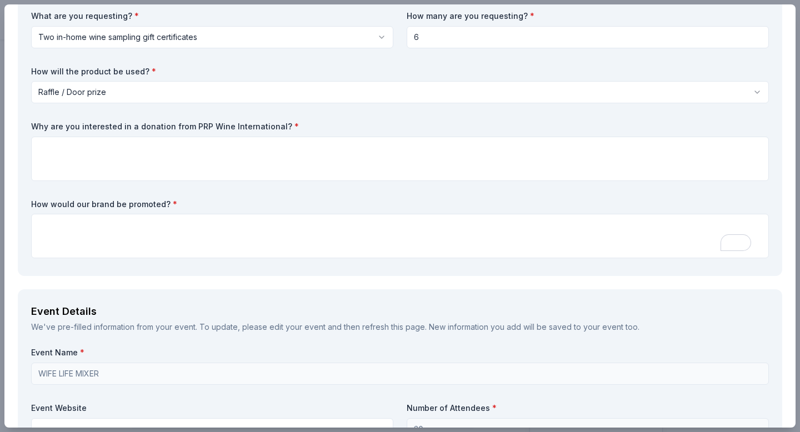
scroll to position [79, 0]
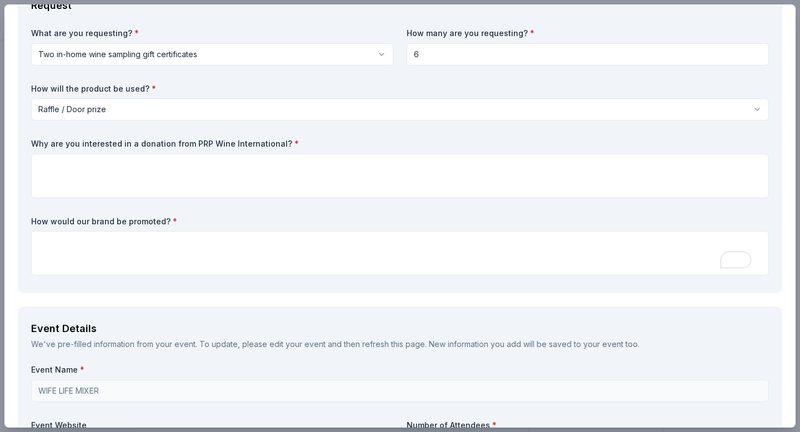
drag, startPoint x: 114, startPoint y: 31, endPoint x: 71, endPoint y: 34, distance: 43.5
click at [71, 34] on label "What are you requesting? *" at bounding box center [212, 33] width 362 height 11
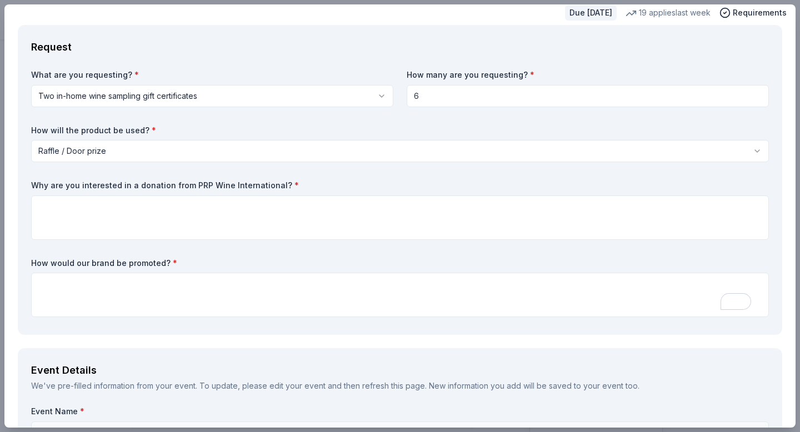
scroll to position [37, 0]
click at [92, 184] on label "Why are you interested in a donation from PRP Wine International? *" at bounding box center [400, 186] width 738 height 11
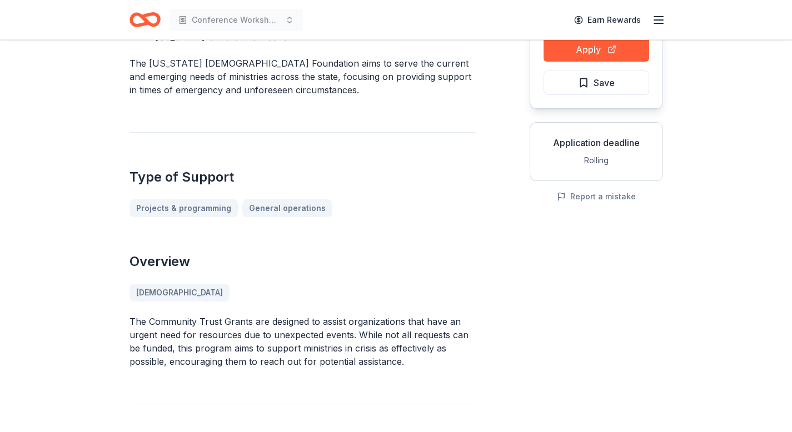
scroll to position [211, 0]
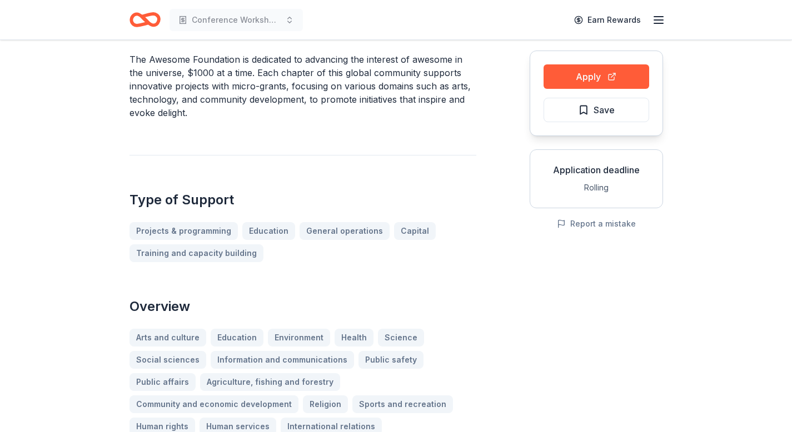
scroll to position [101, 0]
click at [184, 226] on link "Projects & programming" at bounding box center [187, 231] width 117 height 18
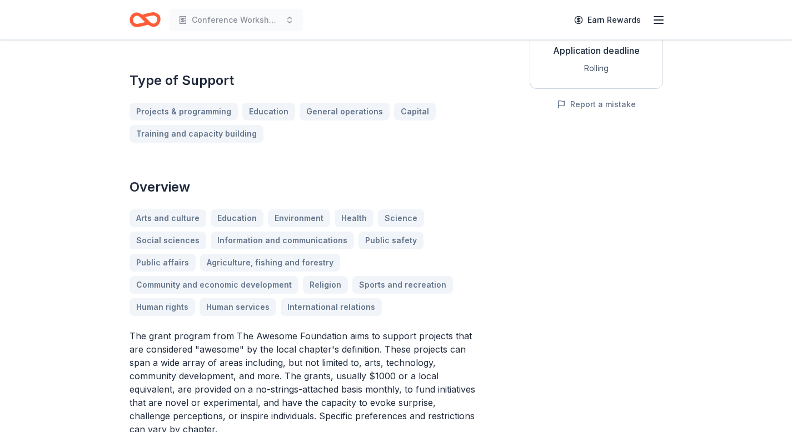
scroll to position [0, 0]
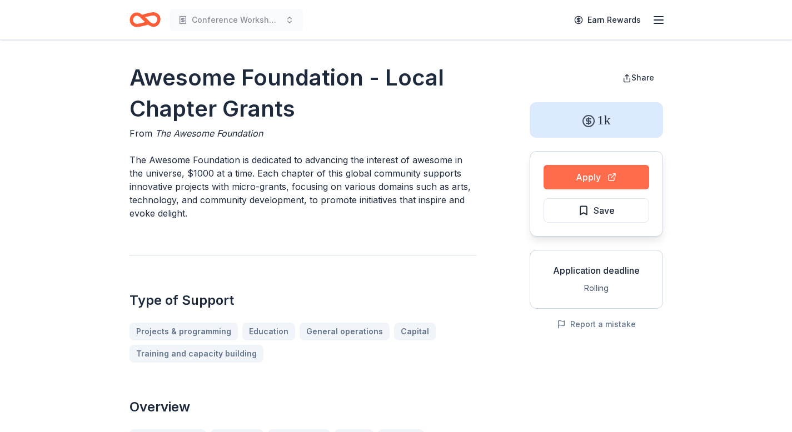
click at [579, 175] on button "Apply" at bounding box center [597, 177] width 106 height 24
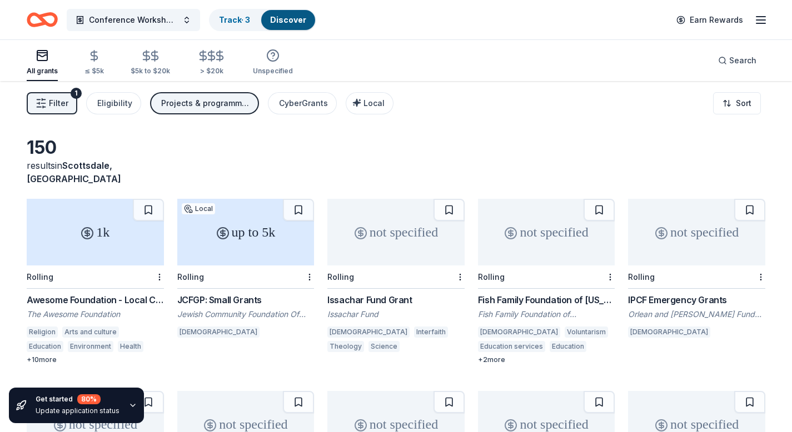
click at [223, 293] on div "JCFGP: Small Grants" at bounding box center [245, 299] width 137 height 13
click at [726, 61] on div "Search" at bounding box center [737, 60] width 38 height 13
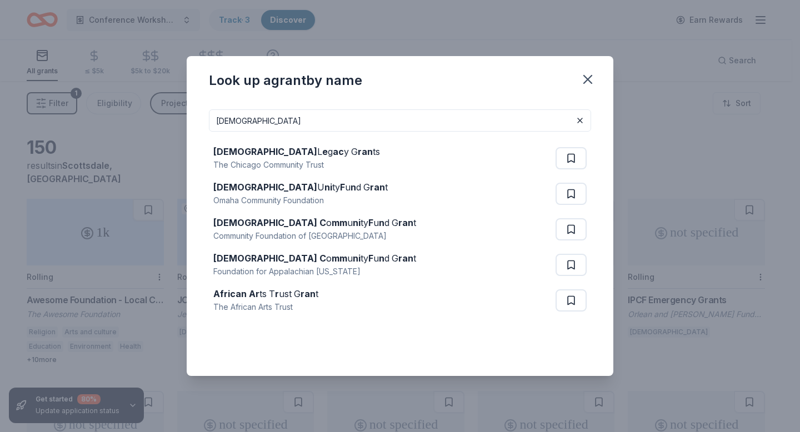
type input "[DEMOGRAPHIC_DATA]"
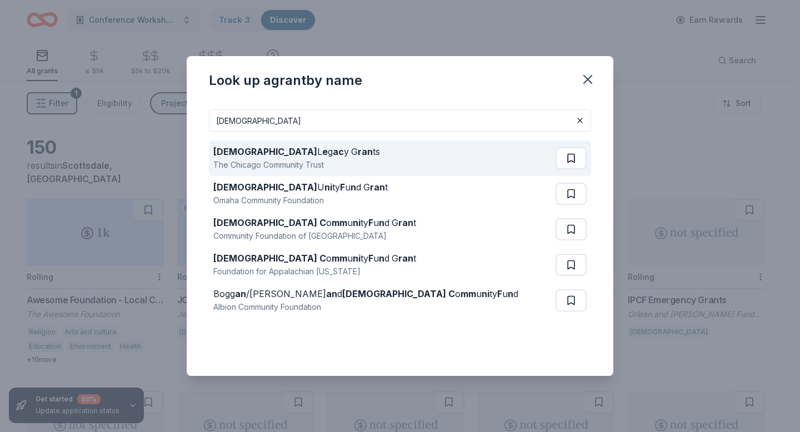
click at [561, 154] on button at bounding box center [571, 158] width 31 height 22
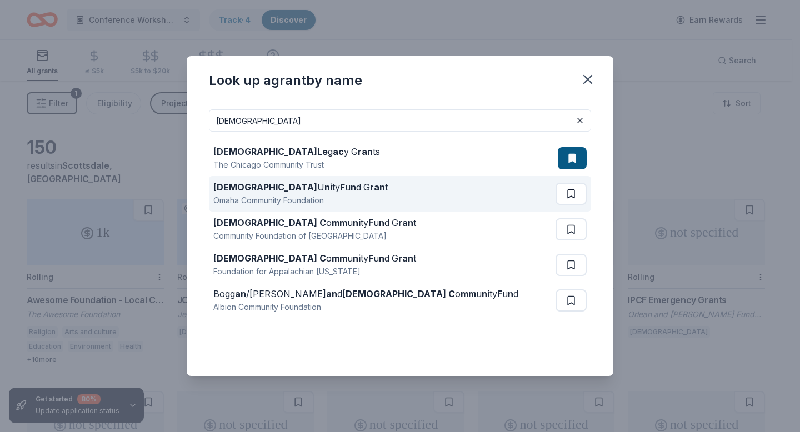
click at [568, 186] on button at bounding box center [571, 194] width 31 height 22
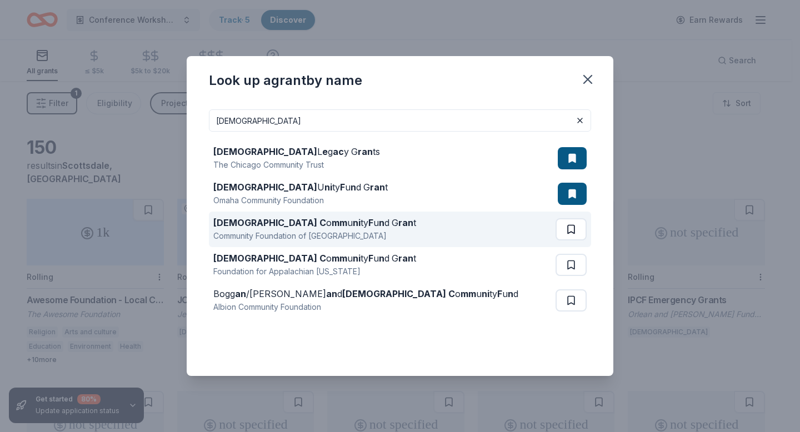
click at [571, 226] on button at bounding box center [571, 229] width 31 height 22
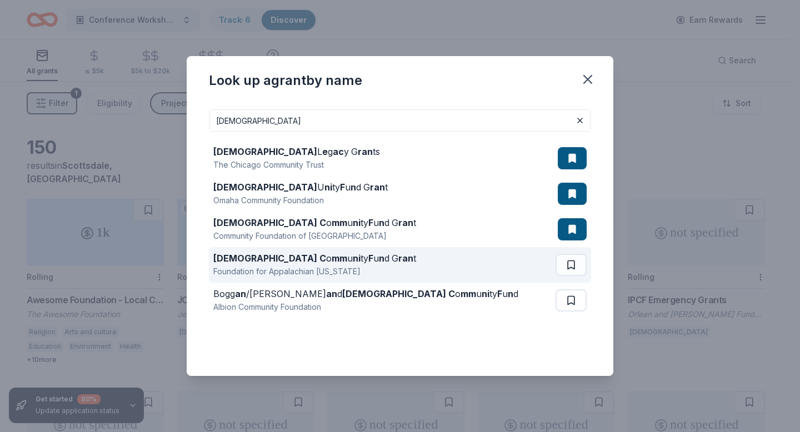
click at [572, 265] on button at bounding box center [571, 265] width 31 height 22
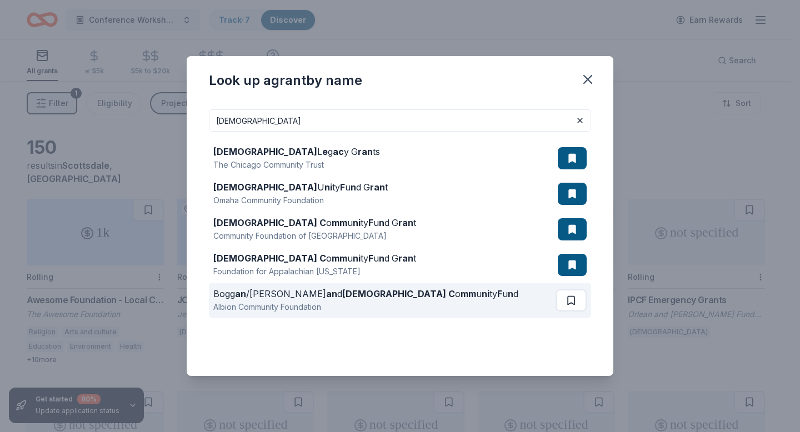
click at [570, 301] on button at bounding box center [571, 301] width 31 height 22
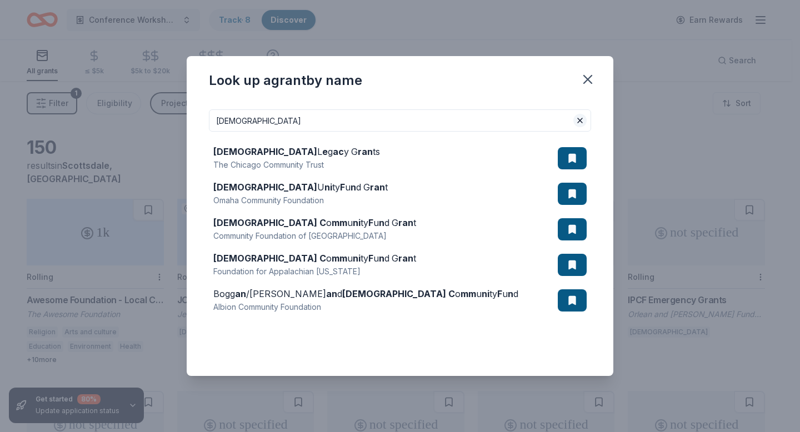
click at [580, 122] on button at bounding box center [580, 120] width 13 height 13
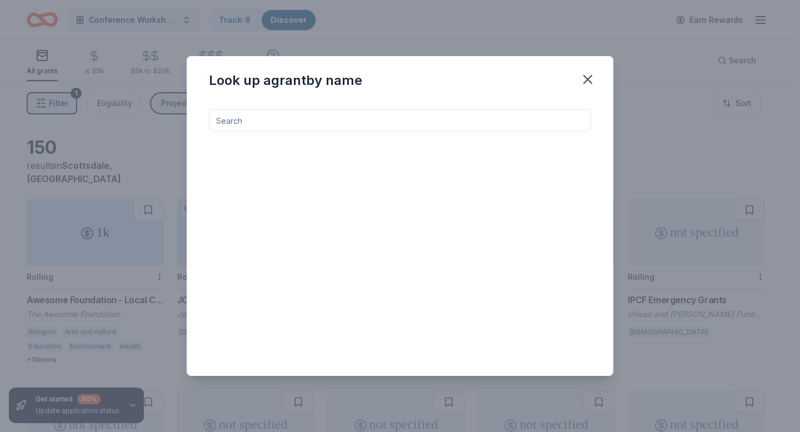
click at [326, 129] on input at bounding box center [400, 120] width 382 height 22
type input "l"
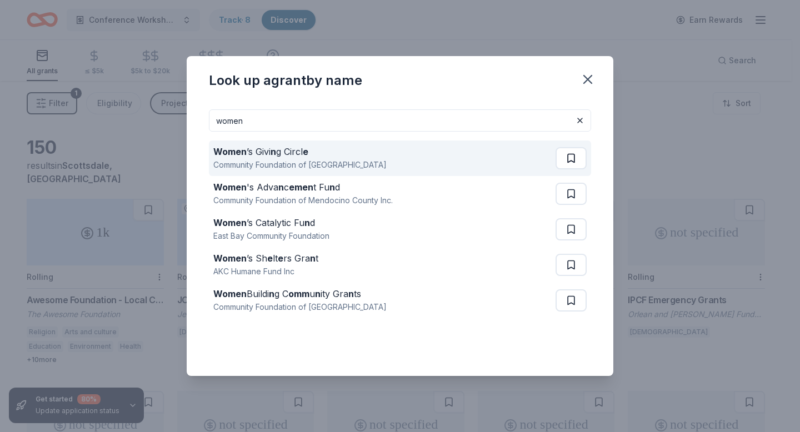
type input "women"
click at [575, 156] on button at bounding box center [571, 158] width 31 height 22
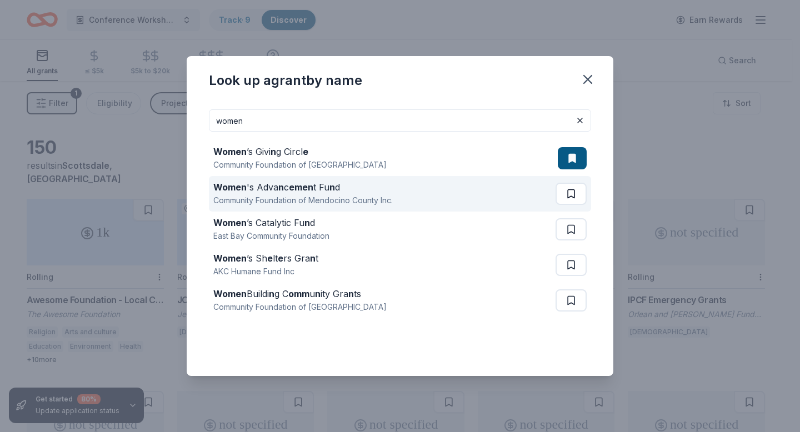
click at [570, 190] on button at bounding box center [571, 194] width 31 height 22
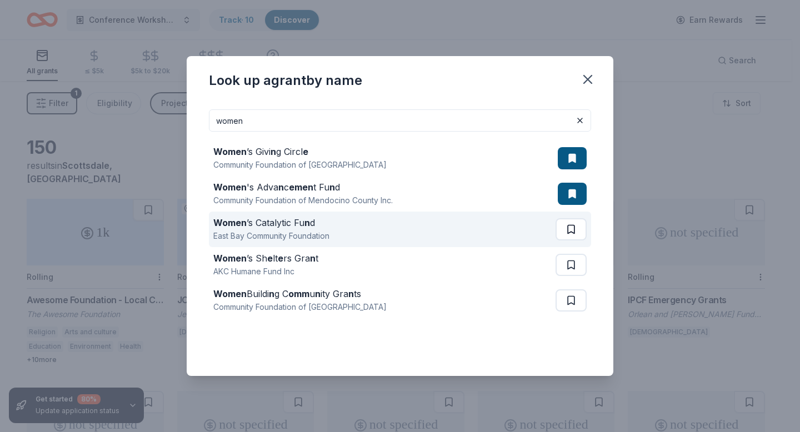
click at [570, 225] on button at bounding box center [571, 229] width 31 height 22
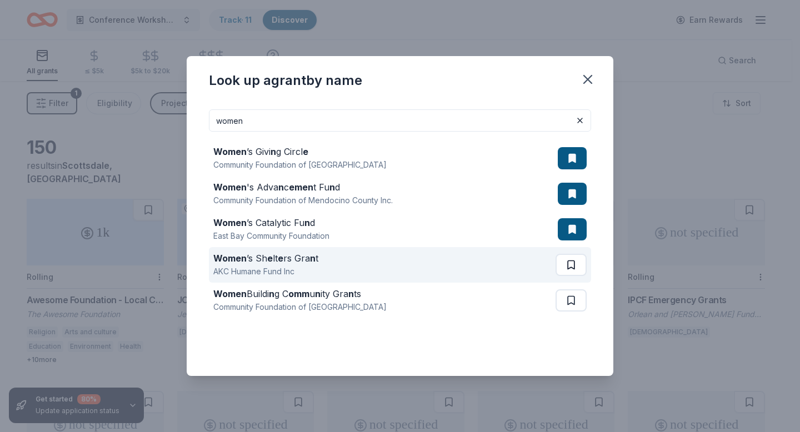
click at [571, 265] on button at bounding box center [571, 265] width 31 height 22
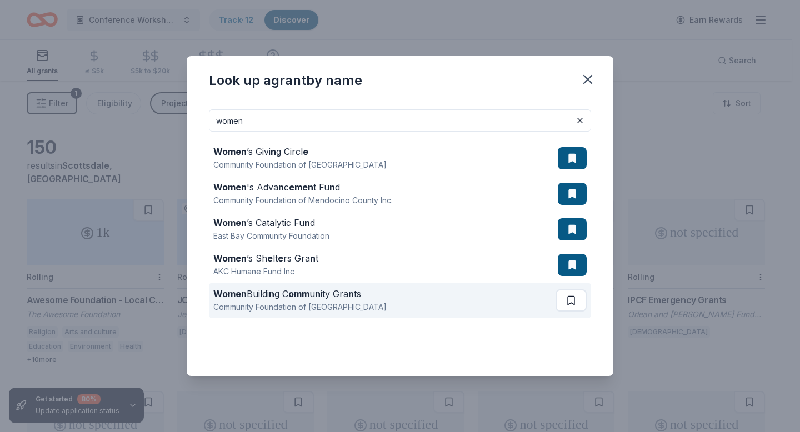
click at [574, 300] on button at bounding box center [571, 301] width 31 height 22
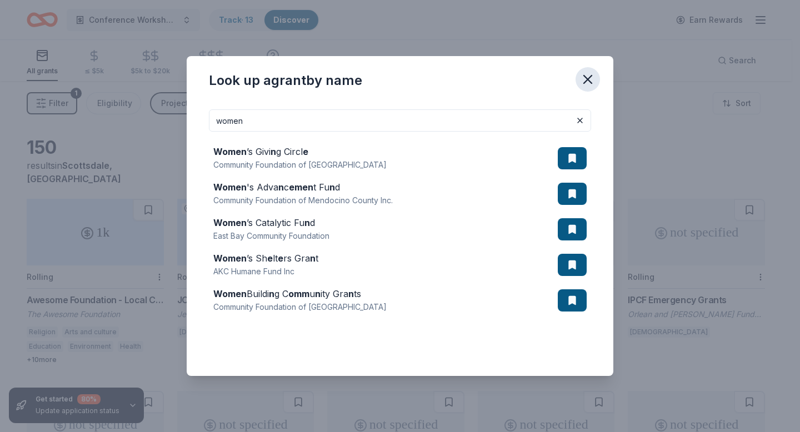
click at [584, 74] on icon "button" at bounding box center [588, 80] width 16 height 16
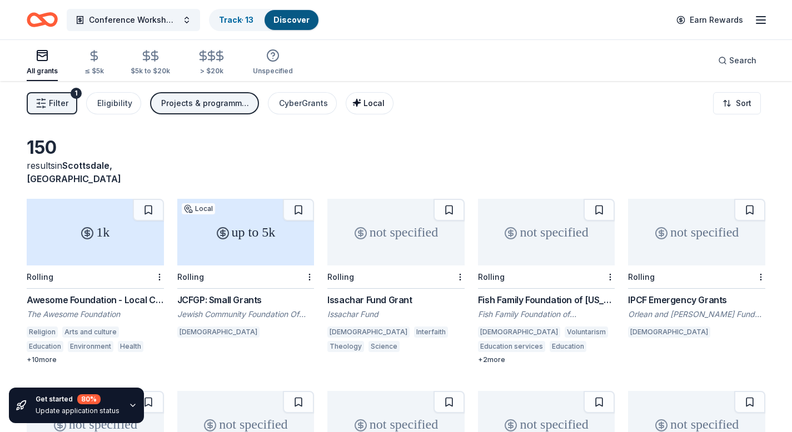
click at [366, 96] on button "Local" at bounding box center [370, 103] width 48 height 22
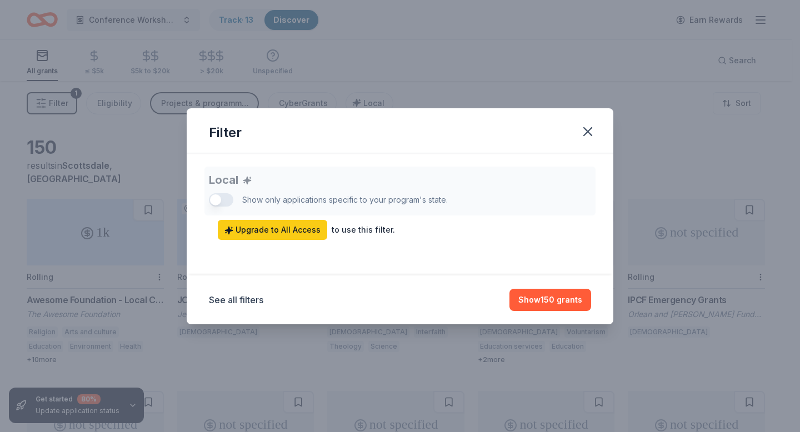
click at [213, 196] on div "Local Show only applications specific to your program's state. Upgrade to All A…" at bounding box center [400, 203] width 382 height 73
click at [217, 197] on div "Local Show only applications specific to your program's state. Upgrade to All A…" at bounding box center [400, 203] width 382 height 73
click at [554, 301] on button "Show 150 grants" at bounding box center [551, 300] width 82 height 22
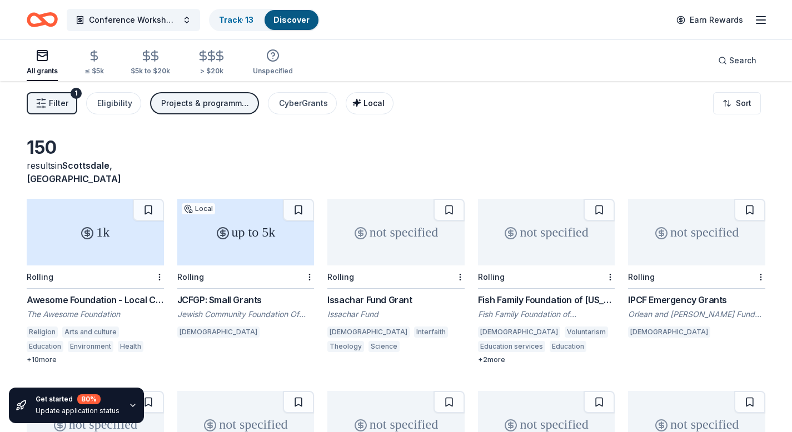
click at [367, 100] on span "Local" at bounding box center [373, 102] width 21 height 9
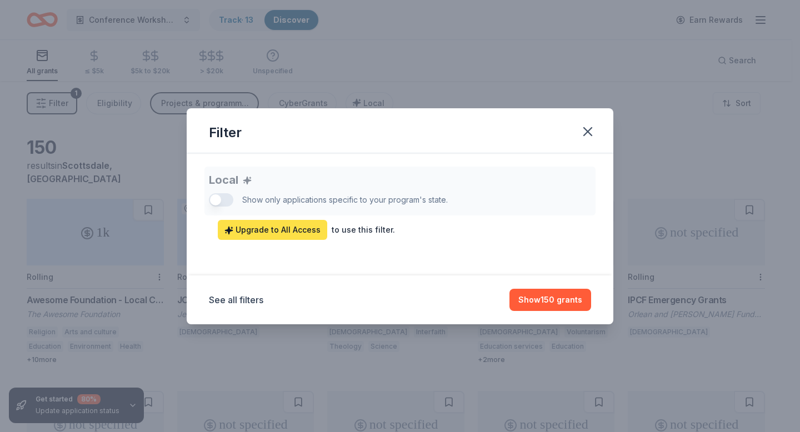
click at [291, 230] on span "Upgrade to All Access" at bounding box center [273, 229] width 96 height 13
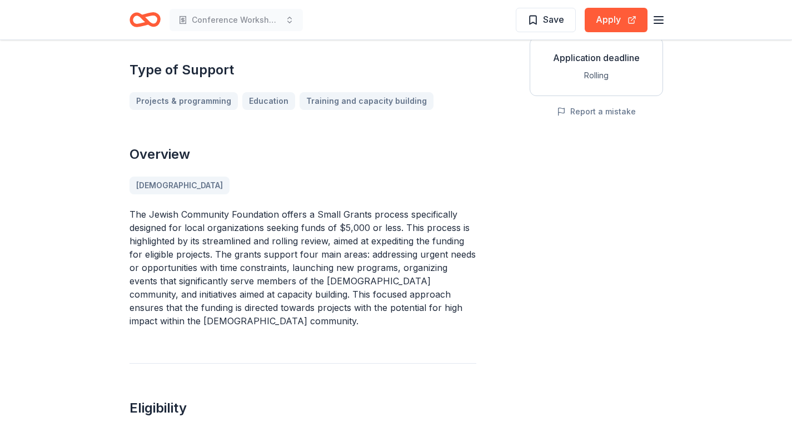
scroll to position [250, 0]
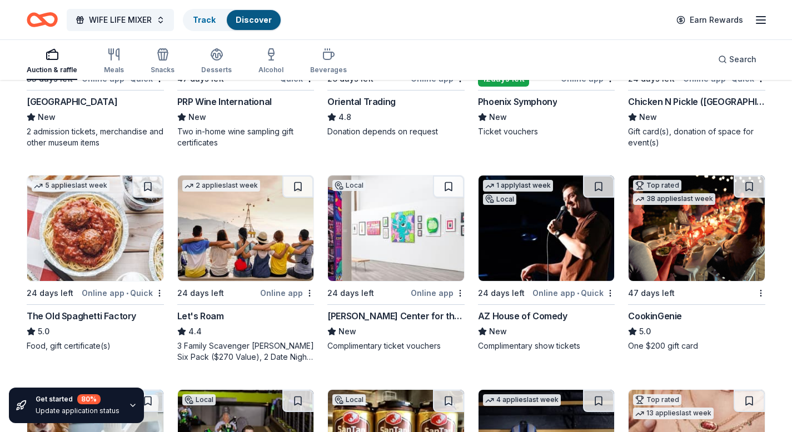
scroll to position [260, 0]
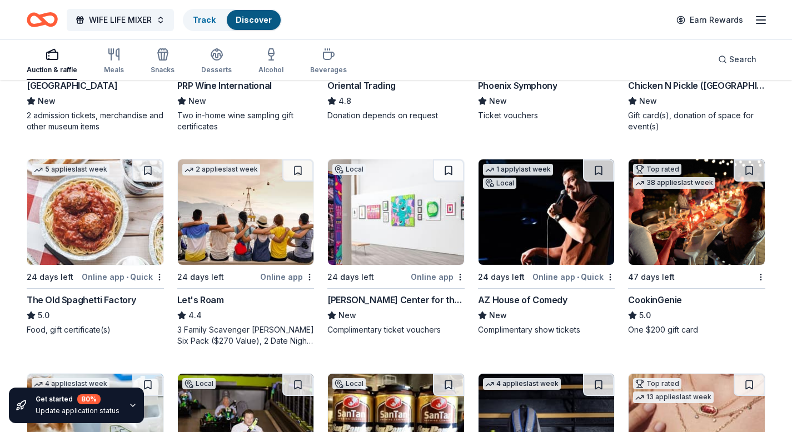
click at [255, 213] on img at bounding box center [246, 212] width 136 height 106
click at [571, 212] on img at bounding box center [546, 212] width 136 height 106
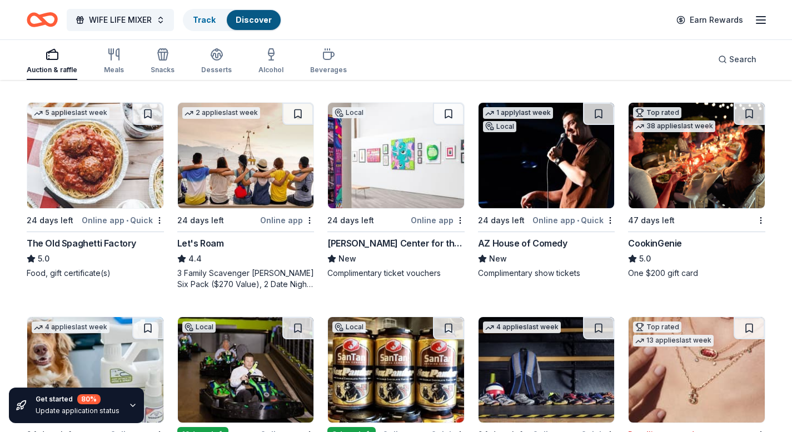
scroll to position [320, 0]
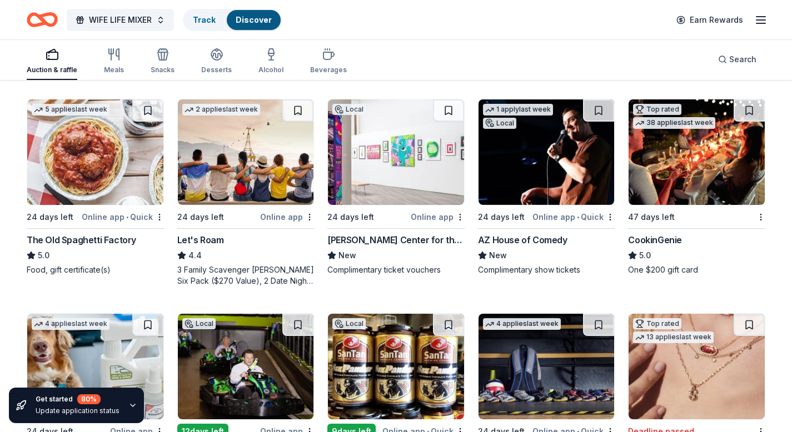
click at [684, 170] on img at bounding box center [697, 152] width 136 height 106
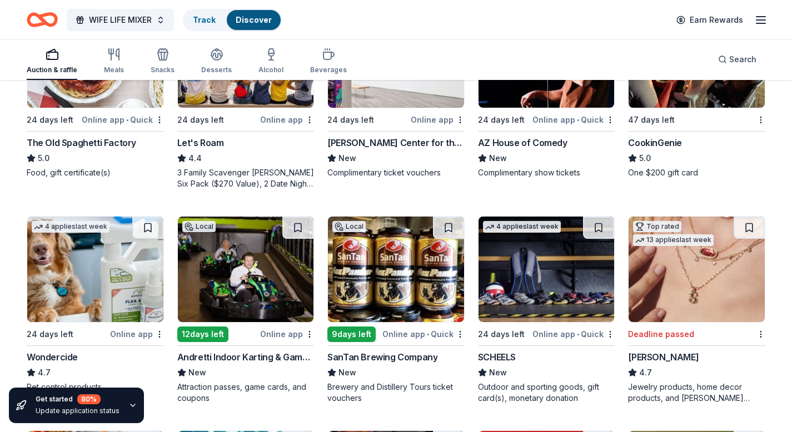
scroll to position [462, 0]
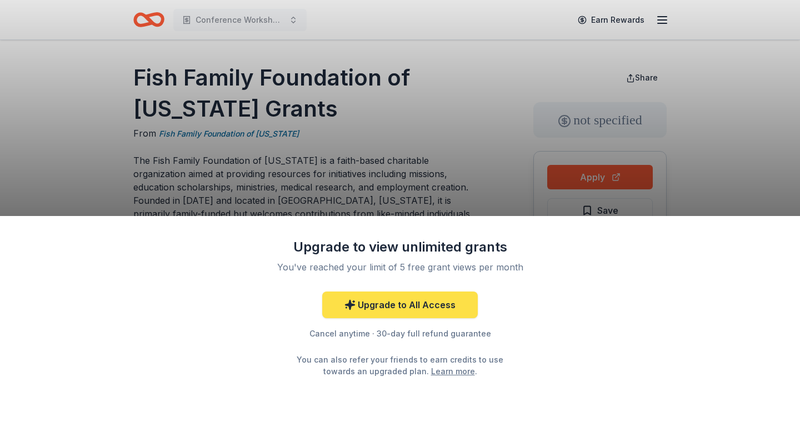
click at [400, 305] on link "Upgrade to All Access" at bounding box center [400, 305] width 156 height 27
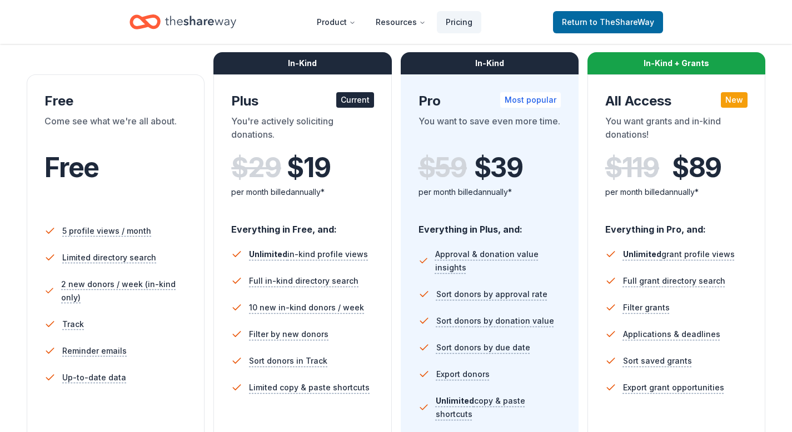
scroll to position [164, 0]
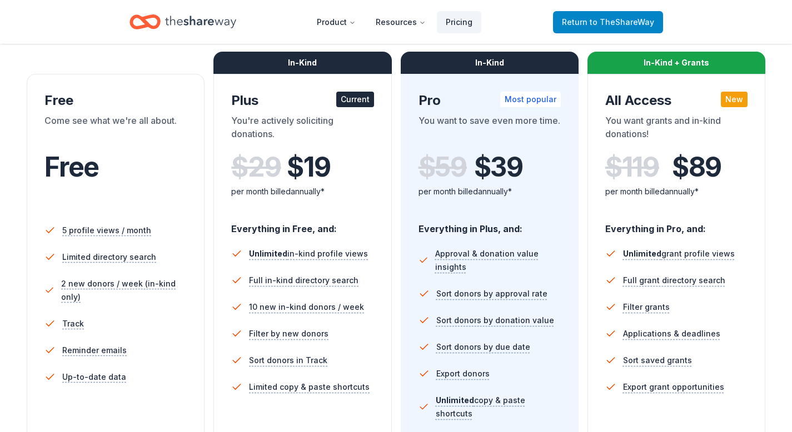
click at [589, 19] on span "Return to TheShareWay" at bounding box center [608, 22] width 92 height 13
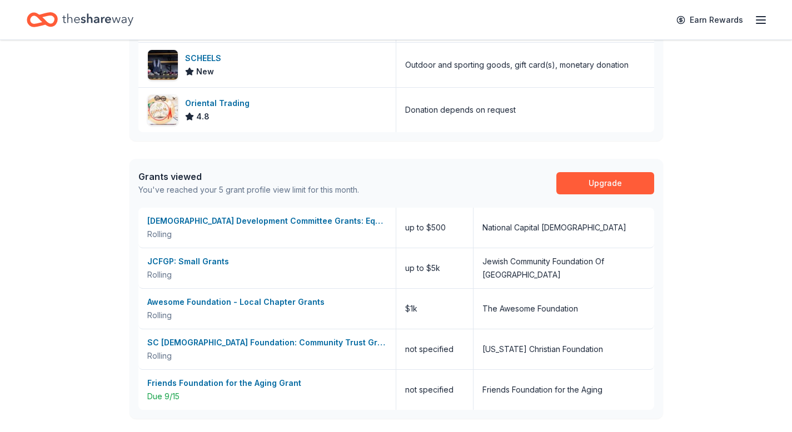
scroll to position [600, 0]
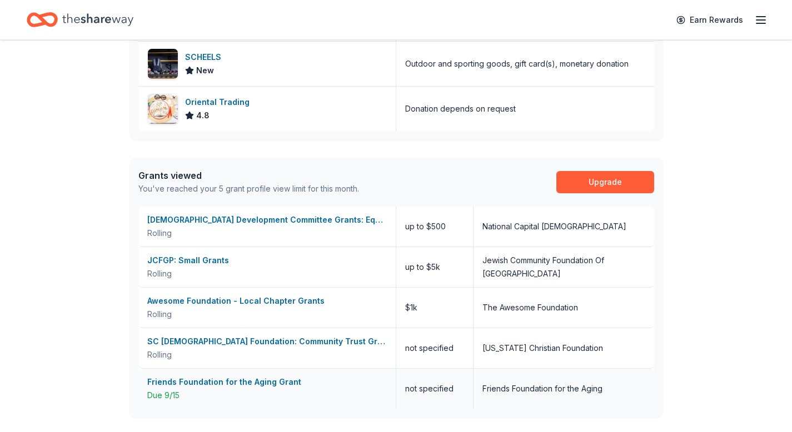
click at [277, 381] on div "Friends Foundation for the Aging Grant" at bounding box center [267, 382] width 240 height 13
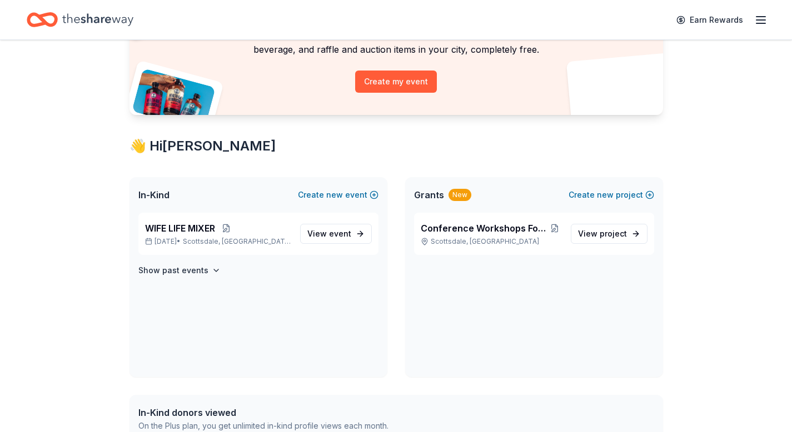
scroll to position [122, 0]
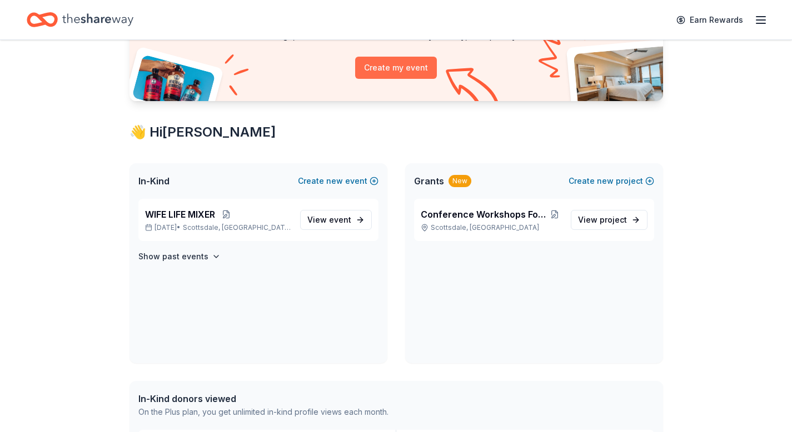
click at [393, 69] on button "Create my event" at bounding box center [396, 68] width 82 height 22
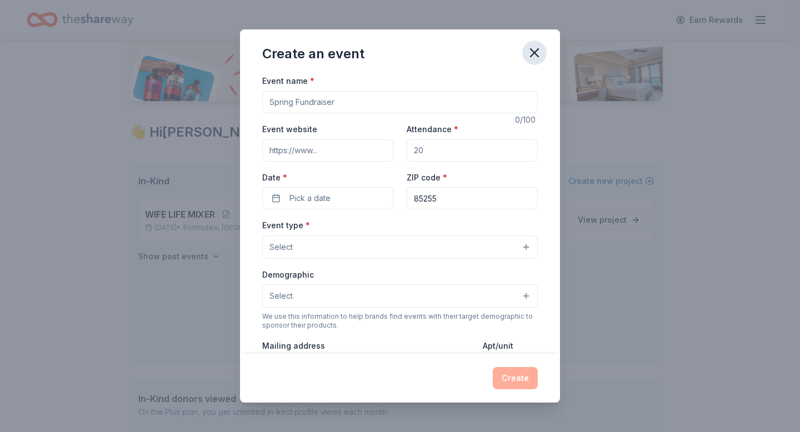
click at [536, 51] on icon "button" at bounding box center [535, 53] width 8 height 8
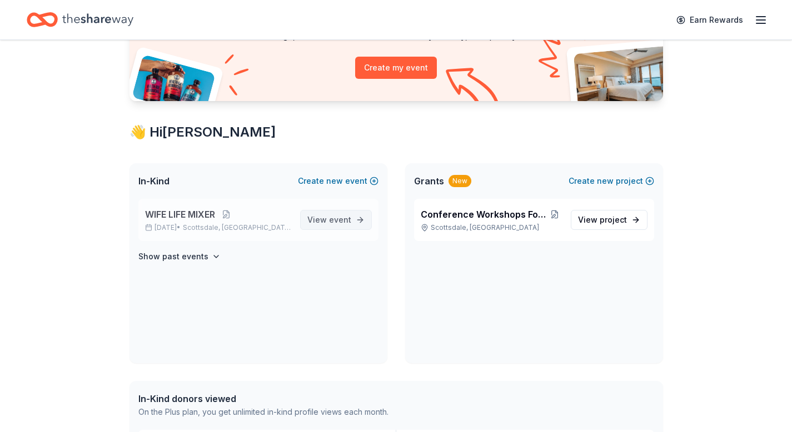
click at [342, 216] on span "event" at bounding box center [340, 219] width 22 height 9
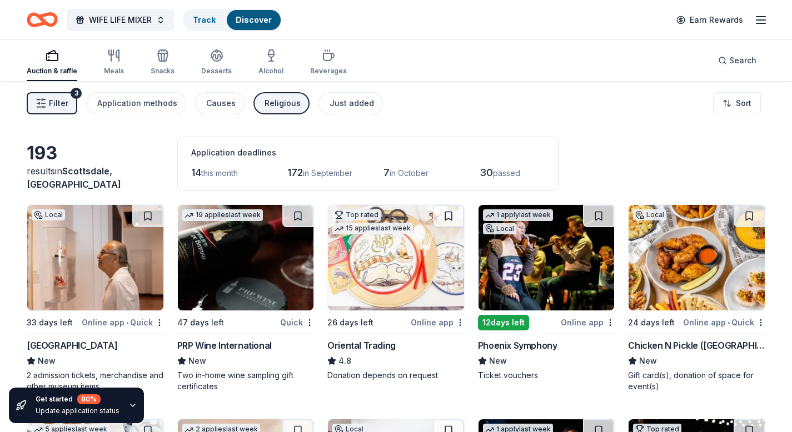
click at [536, 289] on img at bounding box center [546, 258] width 136 height 106
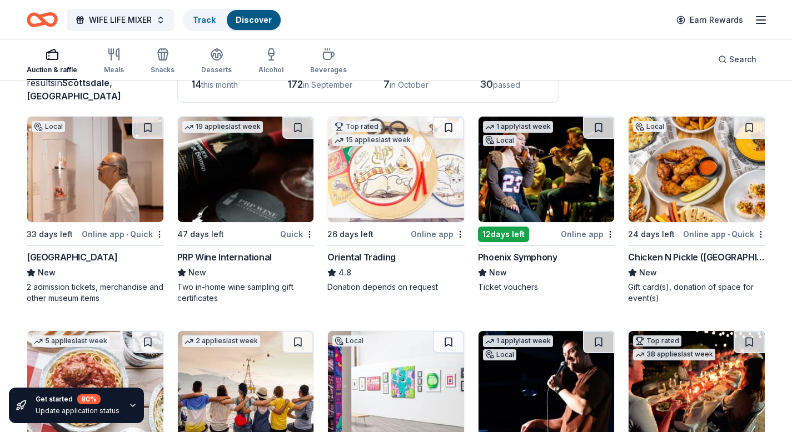
scroll to position [95, 0]
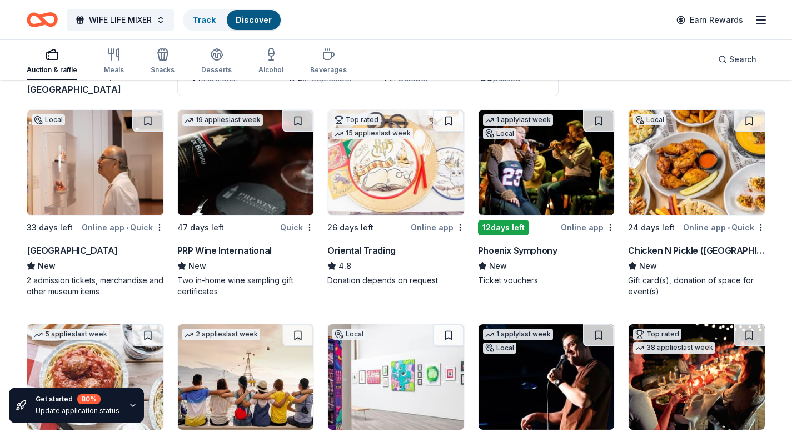
click at [679, 163] on img at bounding box center [697, 163] width 136 height 106
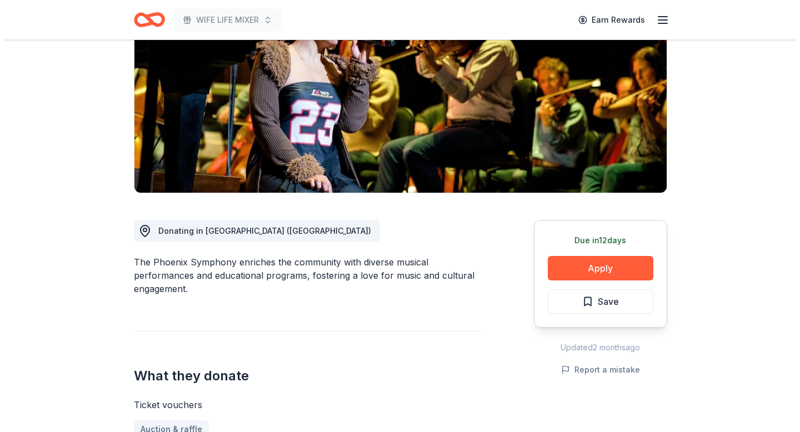
scroll to position [287, 0]
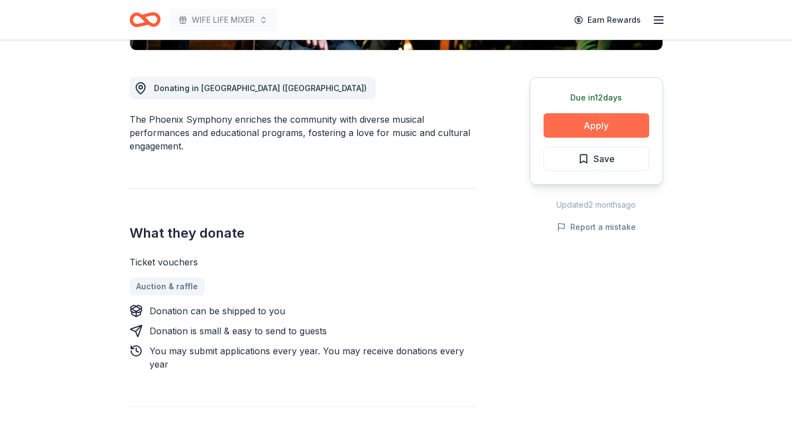
click at [600, 127] on button "Apply" at bounding box center [597, 125] width 106 height 24
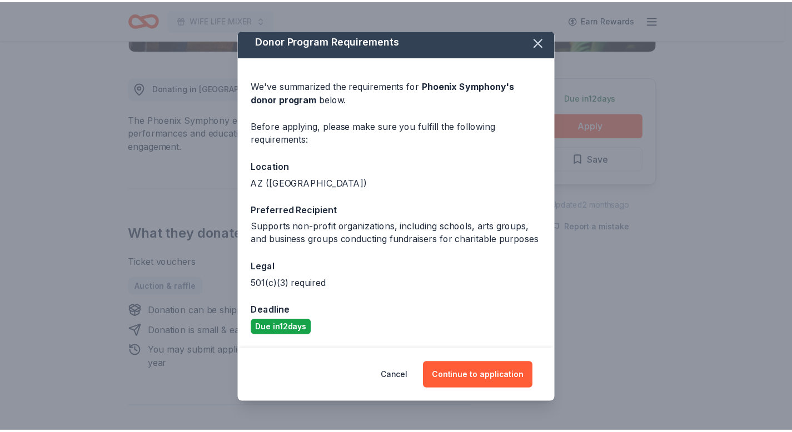
scroll to position [0, 0]
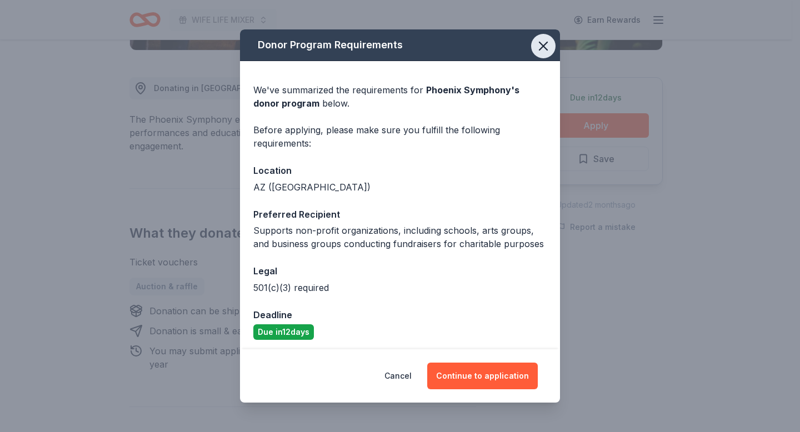
click at [540, 46] on icon "button" at bounding box center [544, 46] width 8 height 8
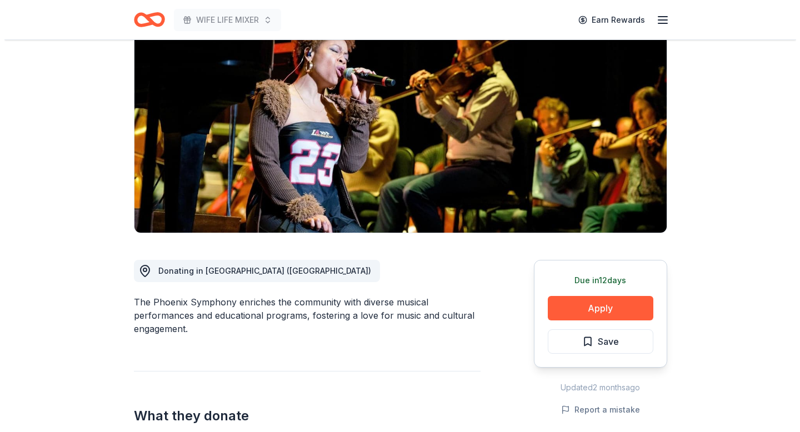
scroll to position [152, 0]
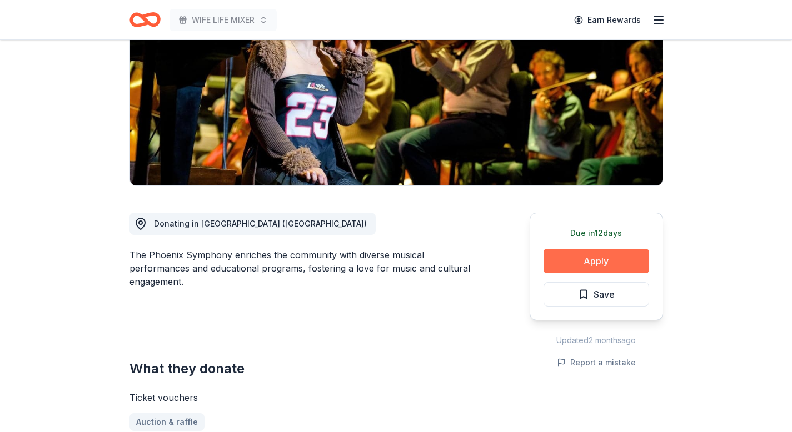
click at [584, 257] on button "Apply" at bounding box center [597, 261] width 106 height 24
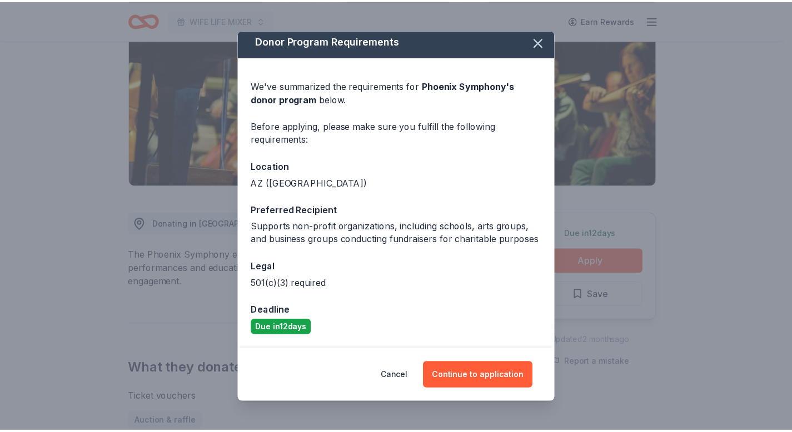
scroll to position [0, 0]
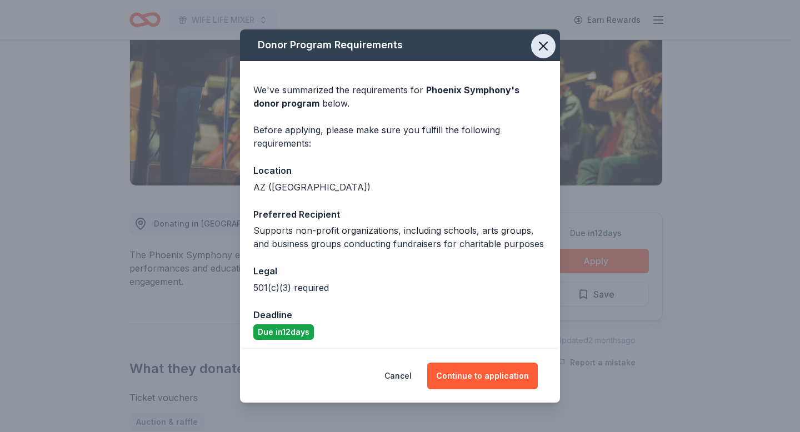
click at [536, 48] on icon "button" at bounding box center [544, 46] width 16 height 16
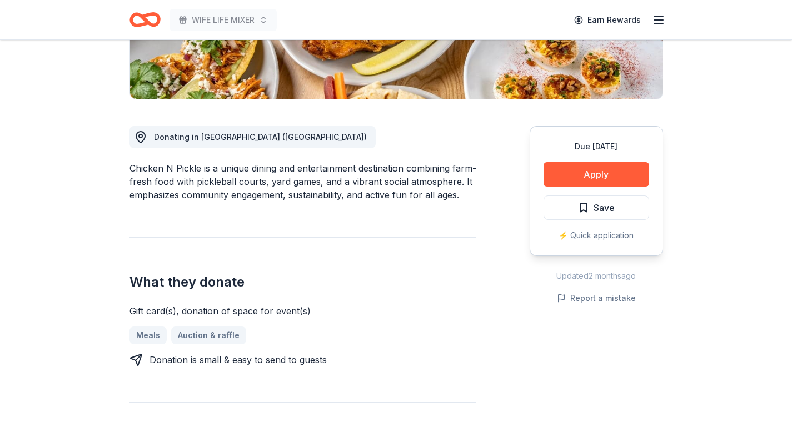
scroll to position [292, 0]
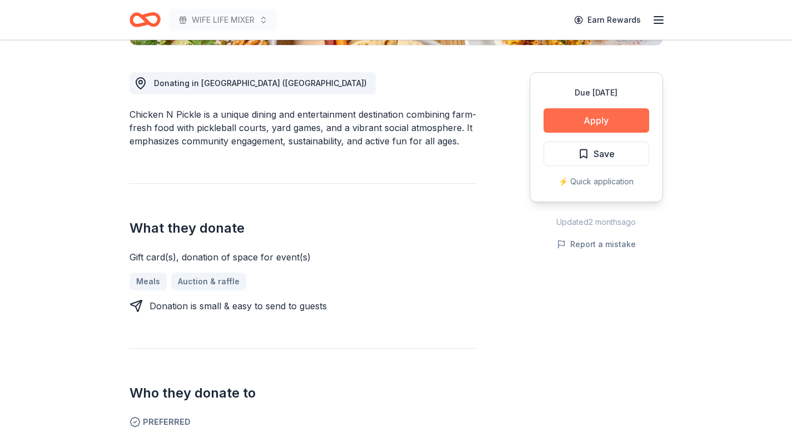
click at [579, 120] on button "Apply" at bounding box center [597, 120] width 106 height 24
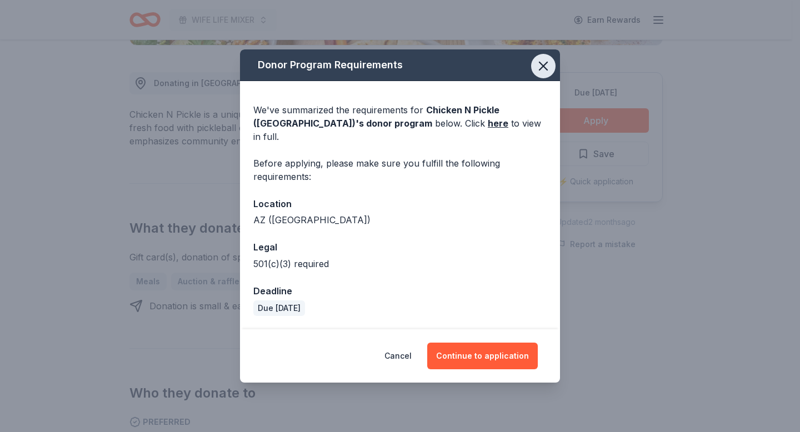
click at [542, 70] on icon "button" at bounding box center [544, 66] width 8 height 8
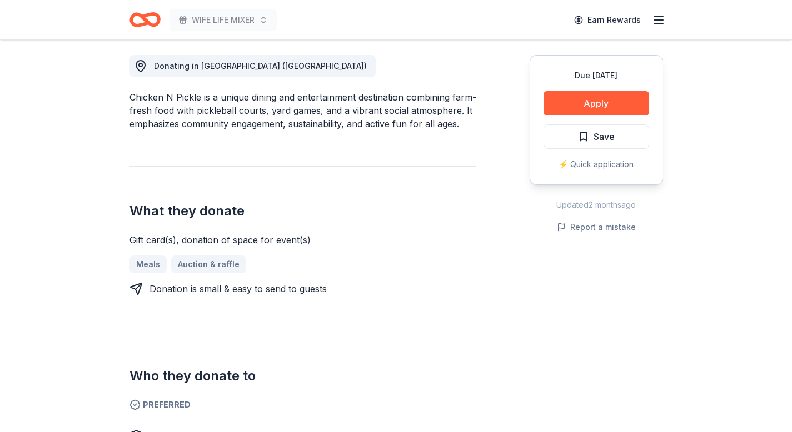
scroll to position [309, 0]
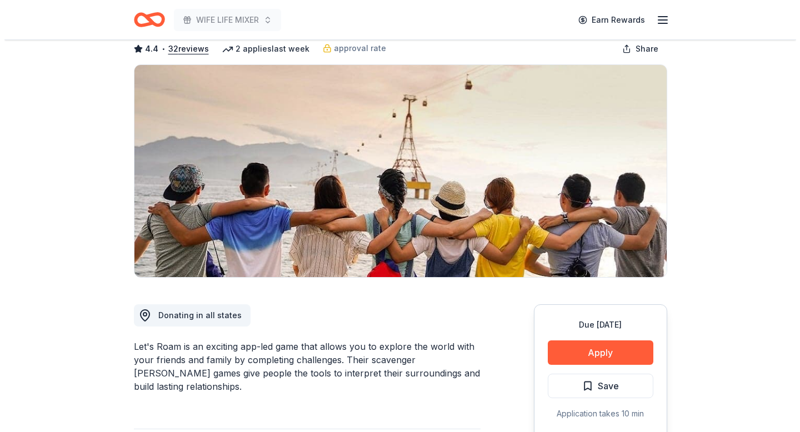
scroll to position [61, 0]
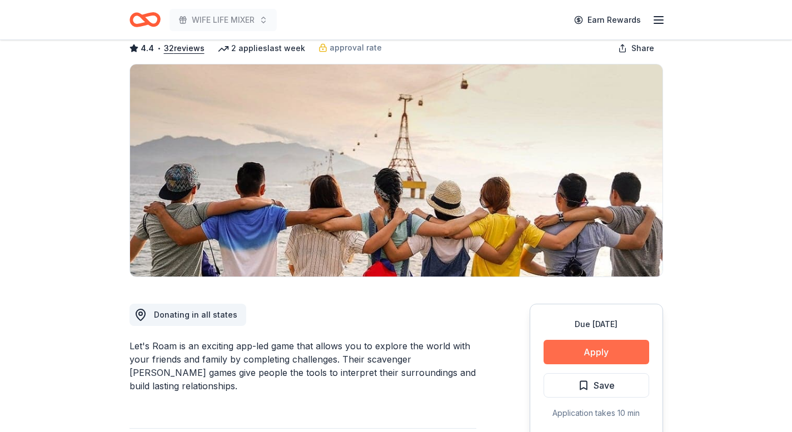
click at [602, 351] on button "Apply" at bounding box center [597, 352] width 106 height 24
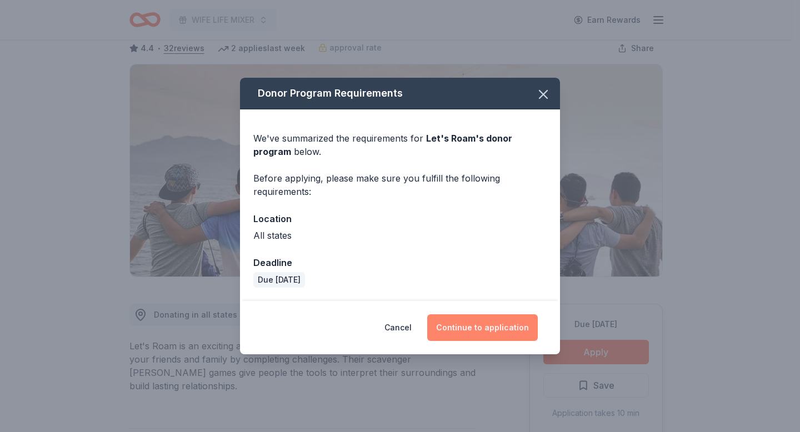
click at [485, 323] on button "Continue to application" at bounding box center [482, 328] width 111 height 27
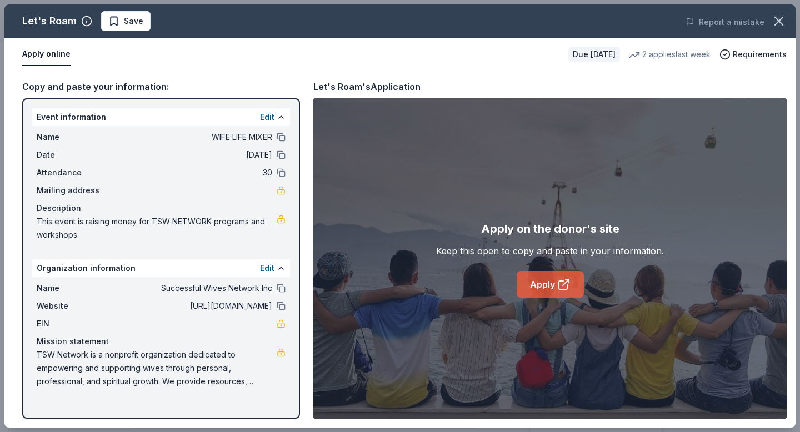
click at [551, 281] on link "Apply" at bounding box center [550, 284] width 67 height 27
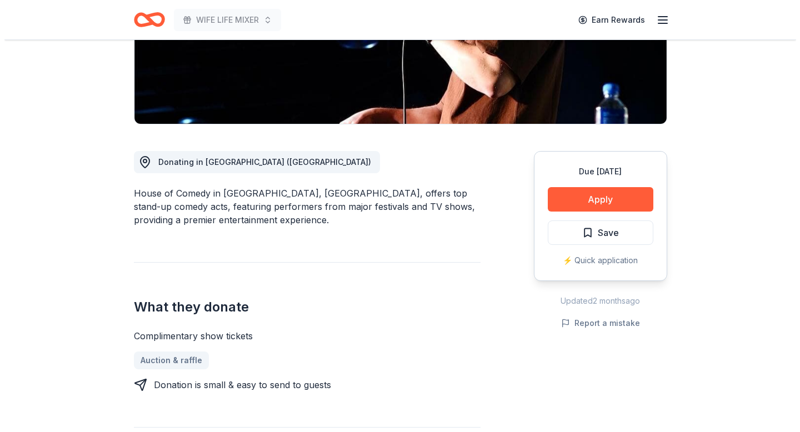
scroll to position [214, 0]
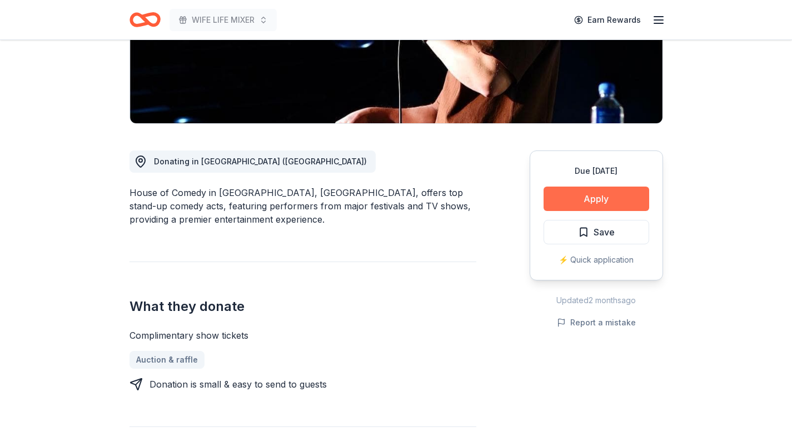
click at [607, 193] on button "Apply" at bounding box center [597, 199] width 106 height 24
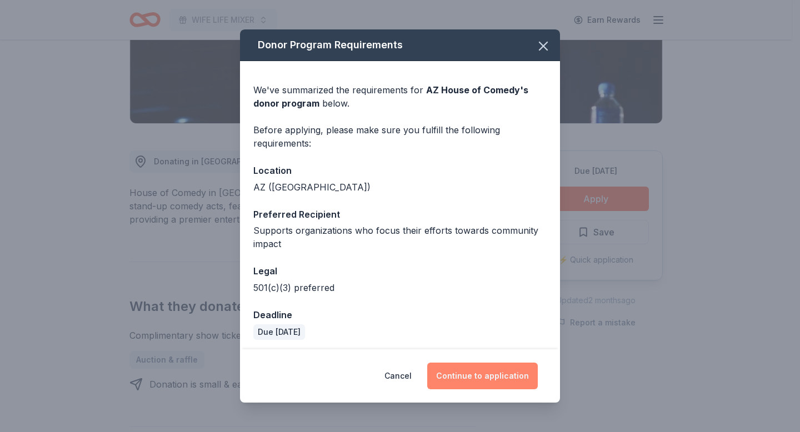
click at [468, 378] on button "Continue to application" at bounding box center [482, 376] width 111 height 27
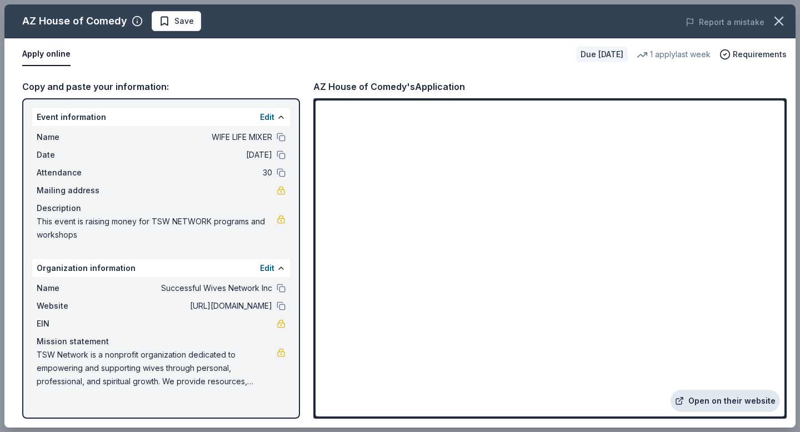
click at [742, 405] on link "Open on their website" at bounding box center [725, 401] width 109 height 22
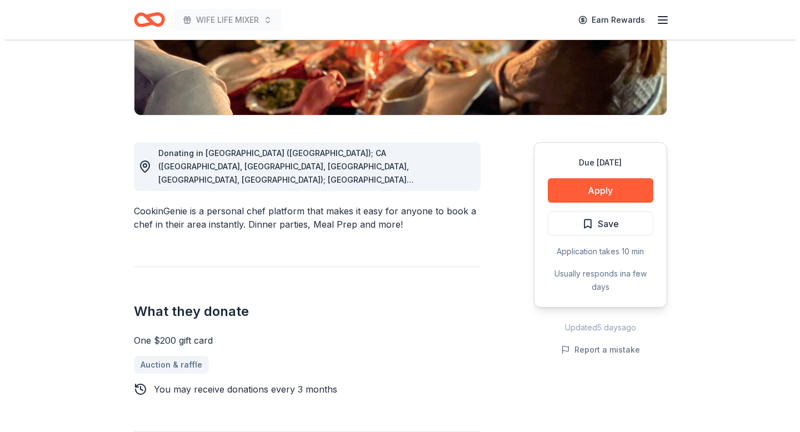
scroll to position [224, 0]
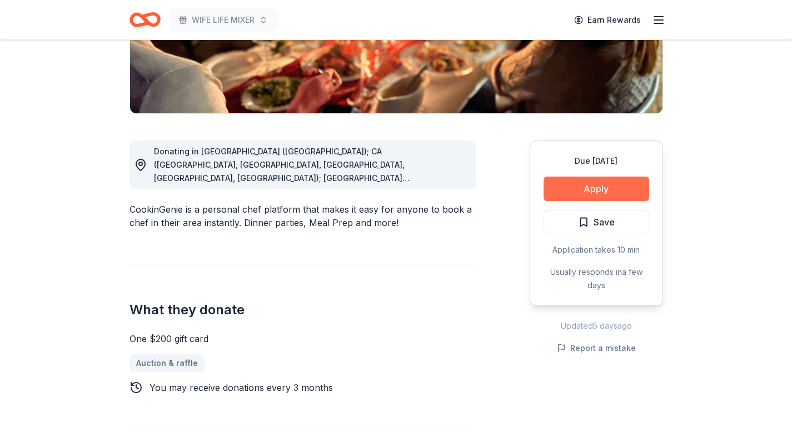
click at [590, 186] on button "Apply" at bounding box center [597, 189] width 106 height 24
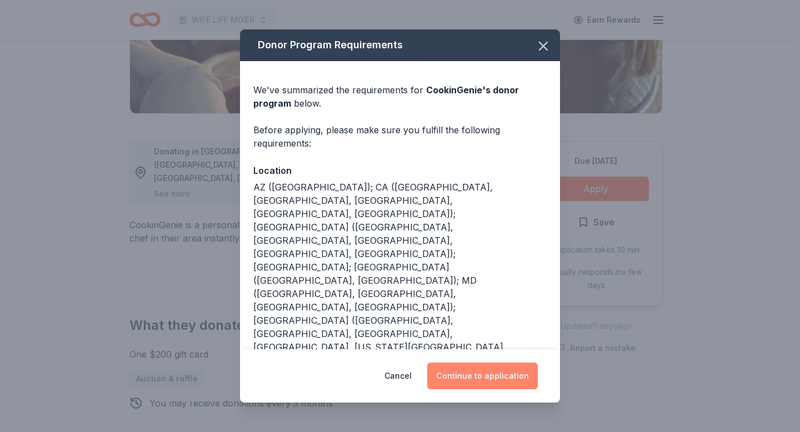
click at [489, 377] on button "Continue to application" at bounding box center [482, 376] width 111 height 27
